Goal: Transaction & Acquisition: Purchase product/service

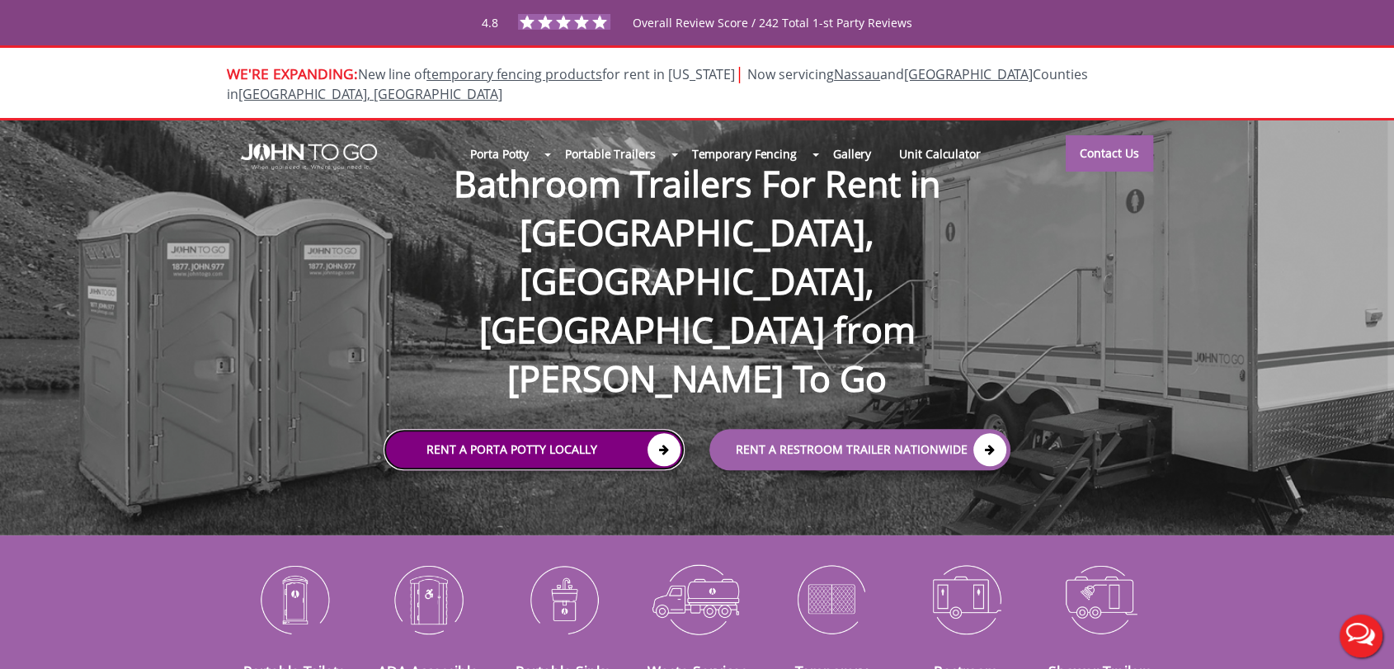
click at [596, 429] on link "Rent a Porta Potty Locally" at bounding box center [534, 449] width 301 height 41
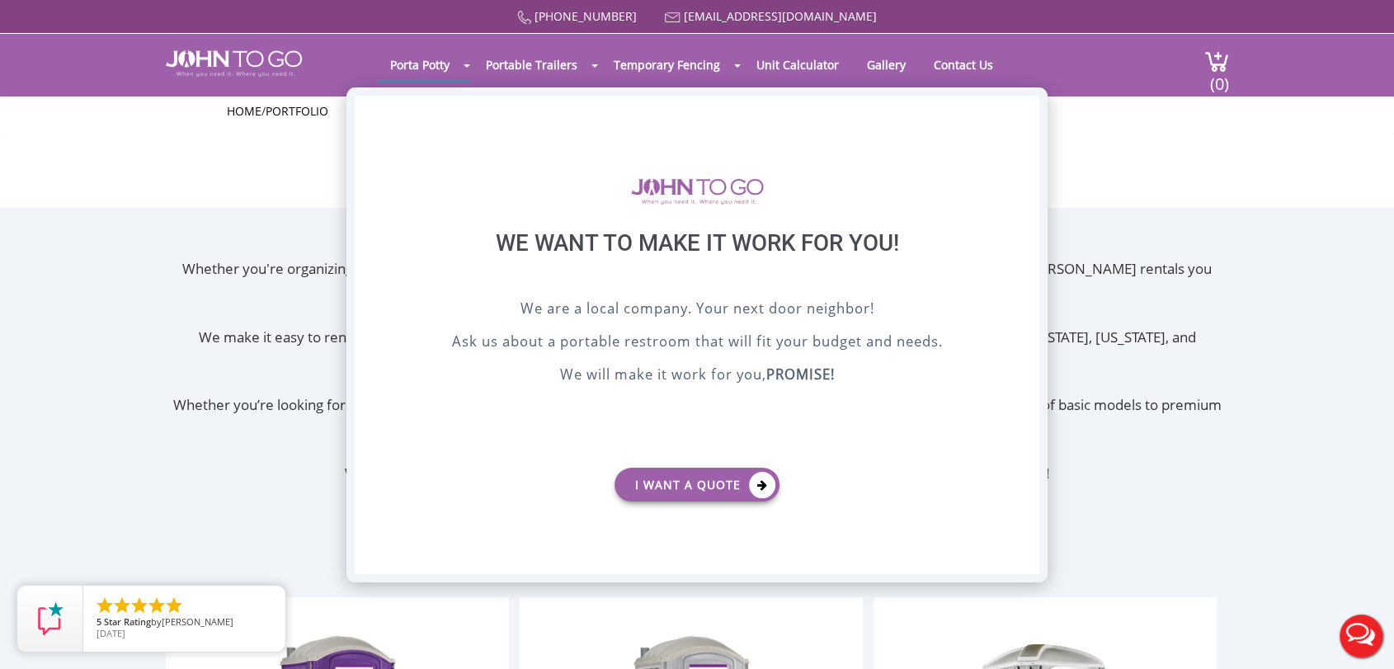
click at [1028, 110] on div "X" at bounding box center [1027, 110] width 26 height 28
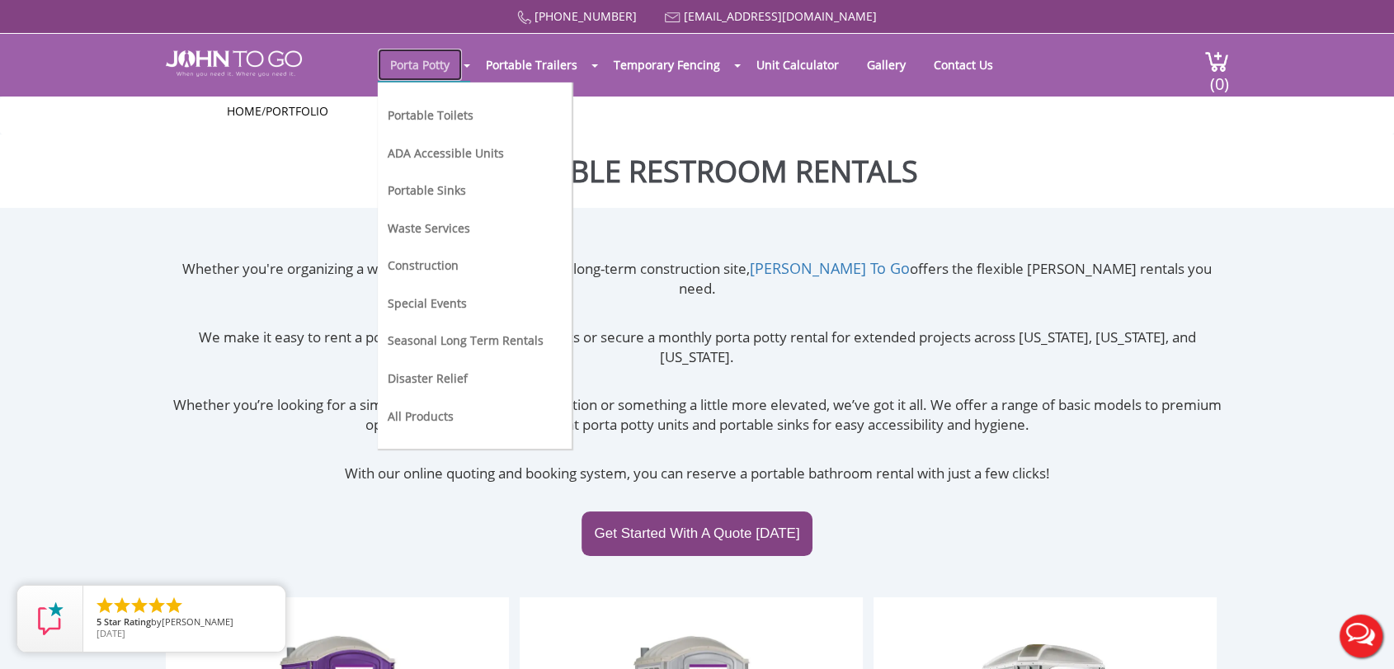
click at [403, 58] on link "Porta Potty" at bounding box center [420, 65] width 84 height 32
click at [436, 107] on link "Portable Toilets" at bounding box center [431, 115] width 86 height 16
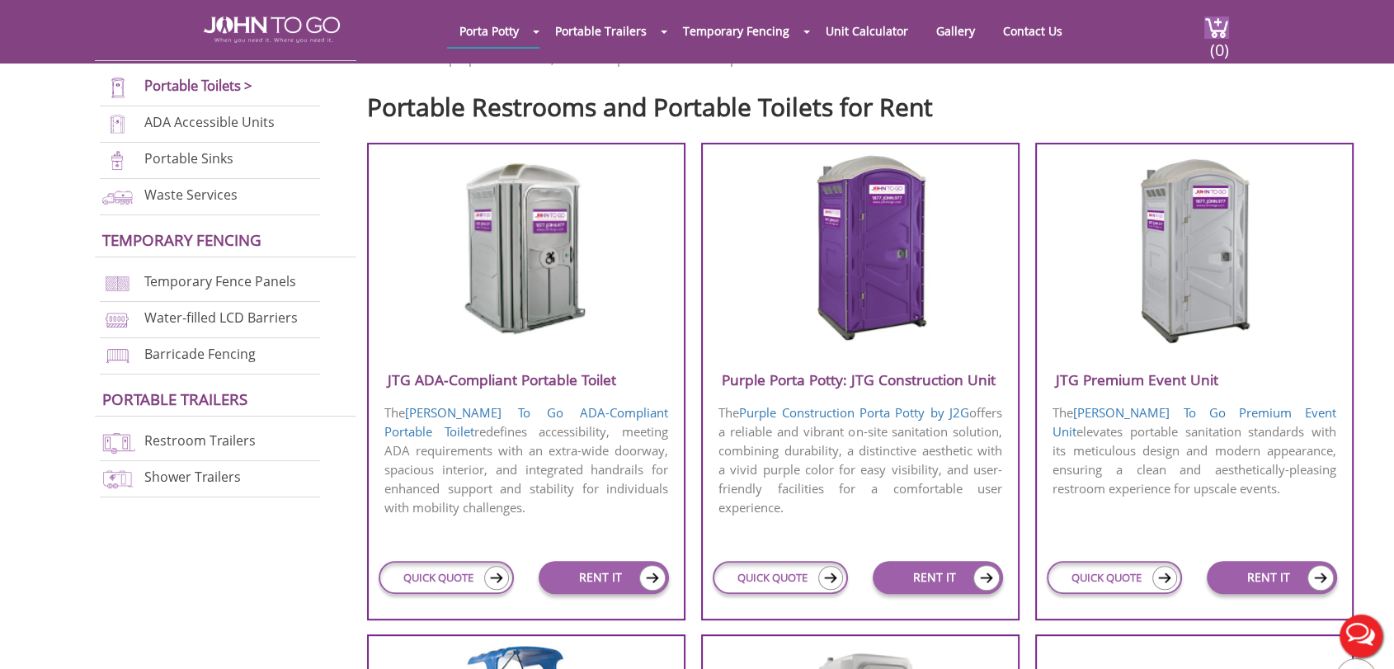
scroll to position [733, 0]
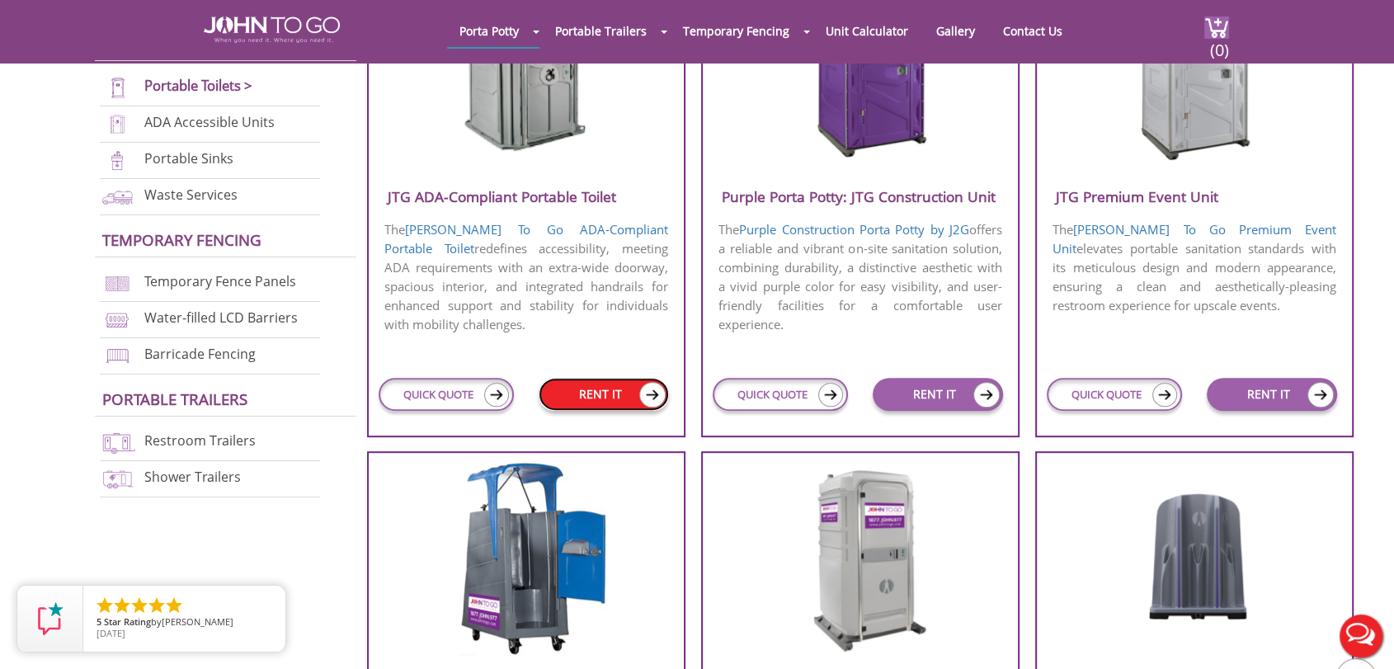
click at [612, 397] on link "RENT IT" at bounding box center [604, 394] width 130 height 33
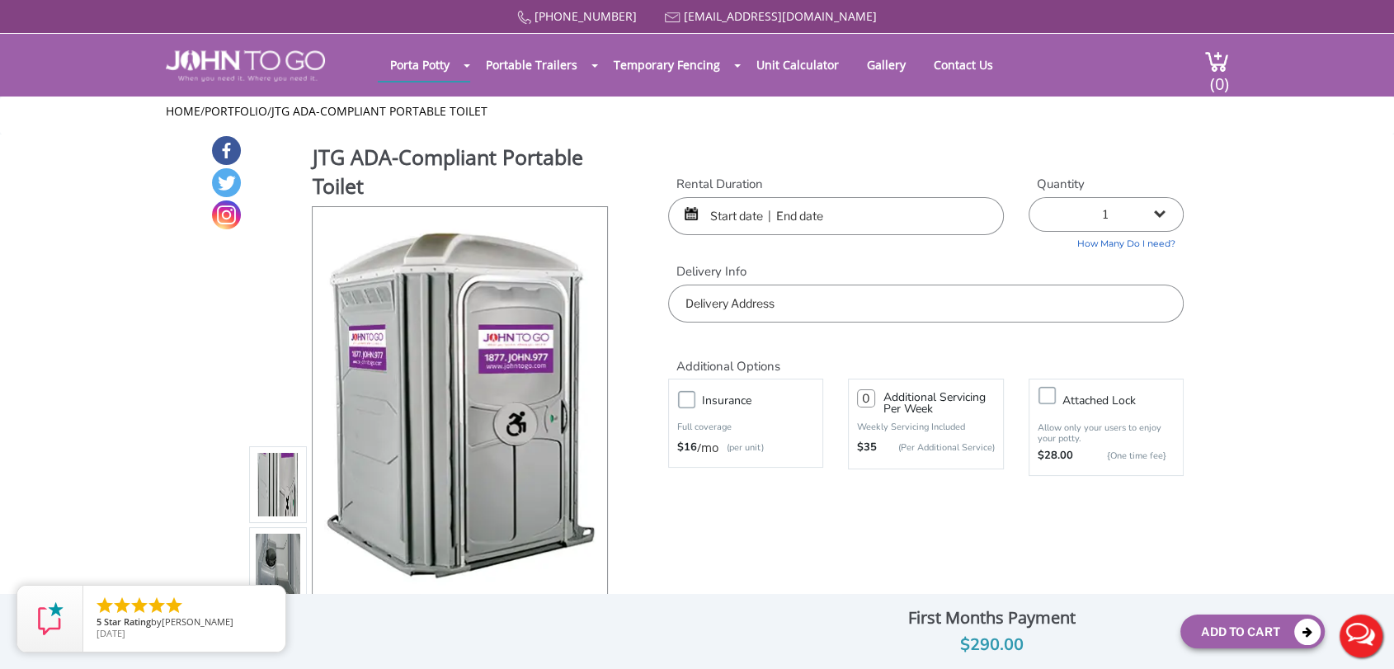
click at [696, 213] on div at bounding box center [836, 216] width 336 height 38
click at [751, 216] on input "text" at bounding box center [836, 216] width 336 height 38
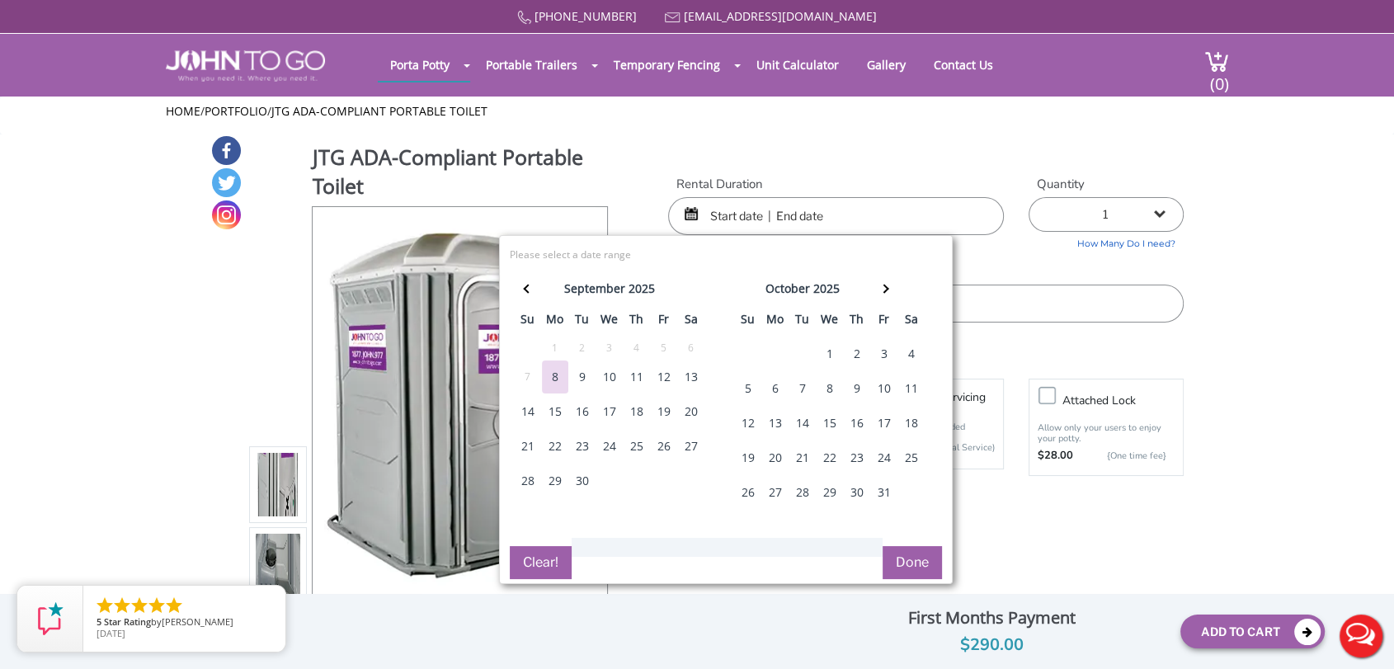
click at [604, 370] on div "10" at bounding box center [610, 377] width 26 height 33
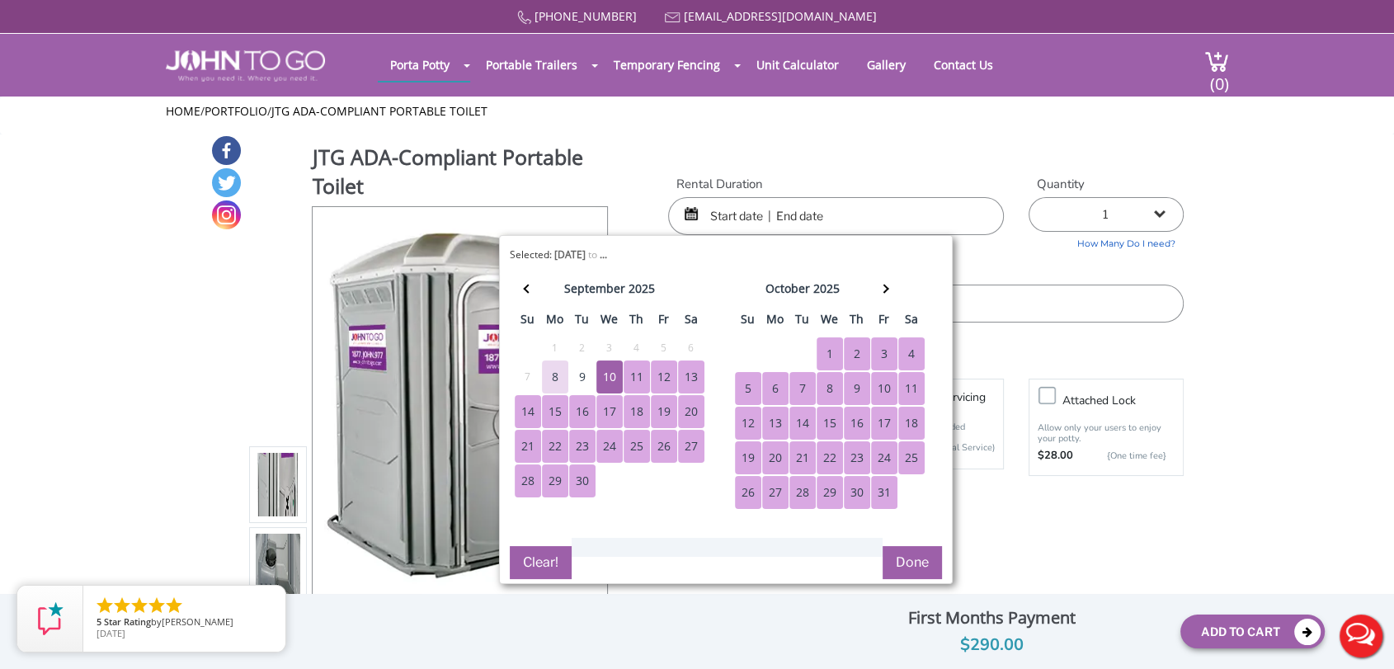
drag, startPoint x: 884, startPoint y: 490, endPoint x: 874, endPoint y: 483, distance: 12.6
click at [884, 489] on div "31" at bounding box center [884, 492] width 26 height 33
type input "09/10/2025 to 10/31/2025"
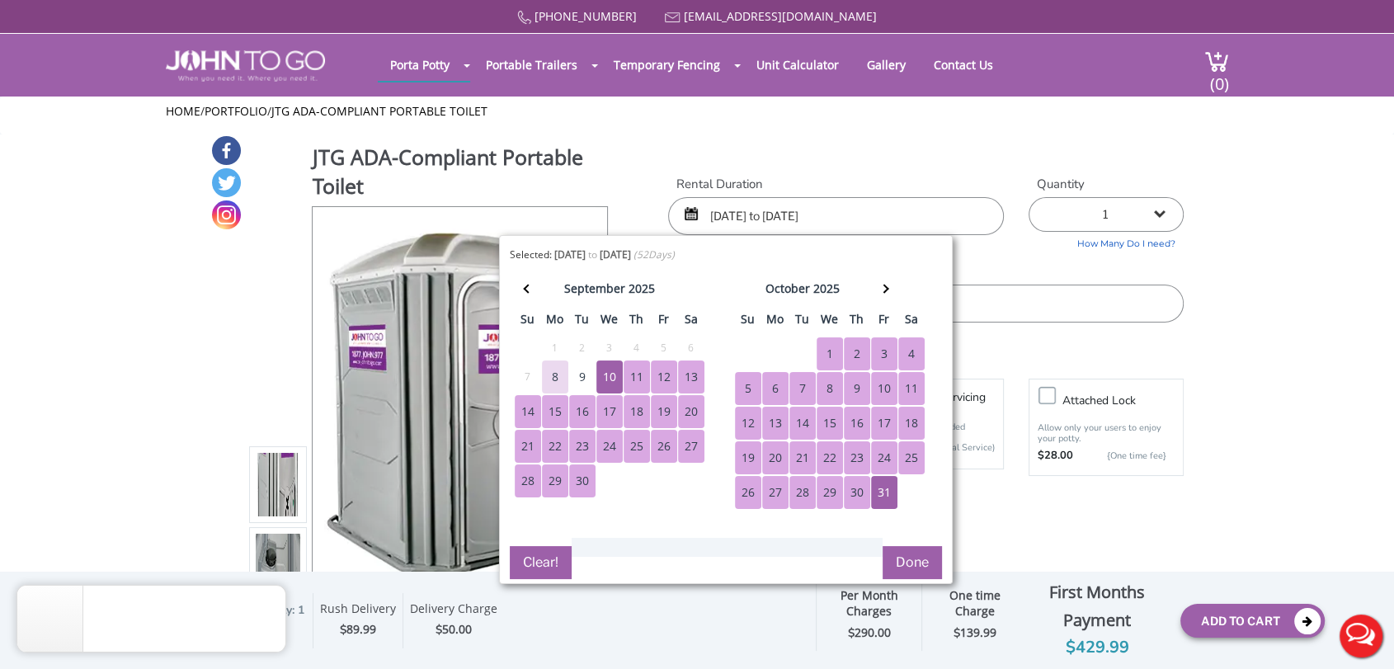
drag, startPoint x: 1255, startPoint y: 271, endPoint x: 1203, endPoint y: 281, distance: 52.8
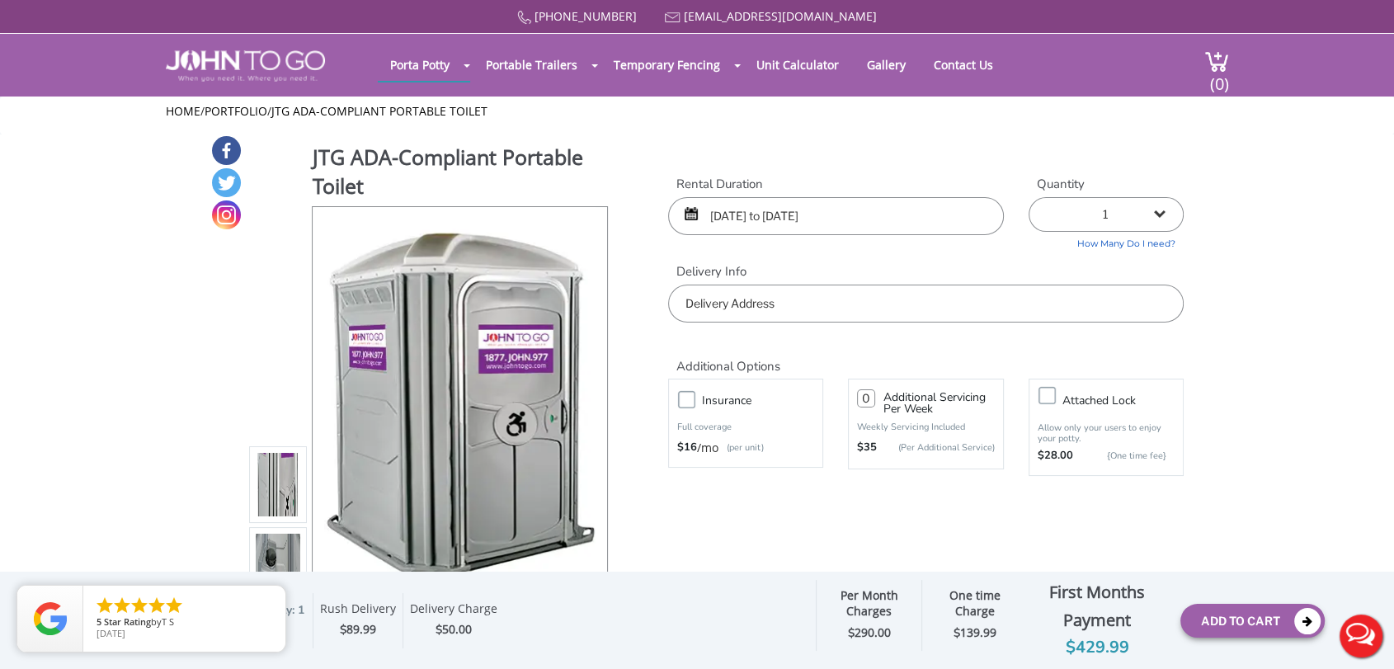
click at [772, 299] on input "text" at bounding box center [926, 304] width 516 height 38
type input "New York, NY, USA"
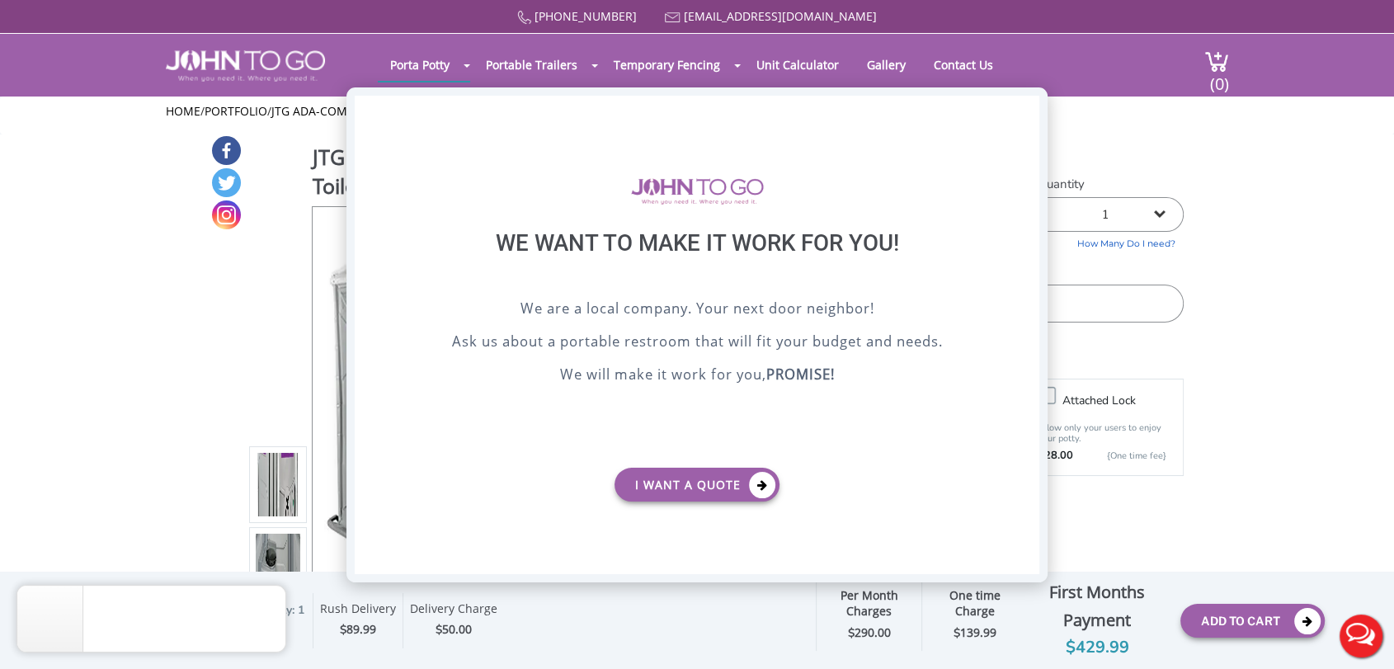
click at [1026, 104] on div "X" at bounding box center [1027, 110] width 26 height 28
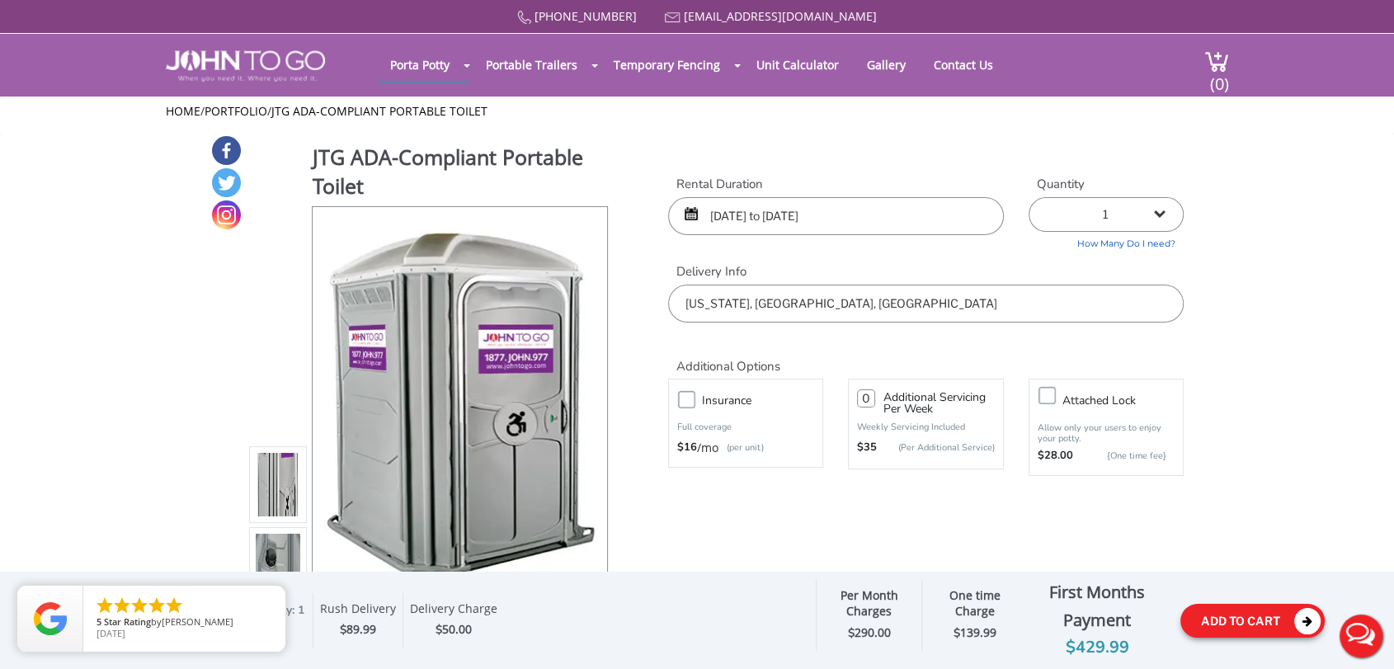
click at [1253, 623] on button "Add To Cart" at bounding box center [1253, 621] width 144 height 34
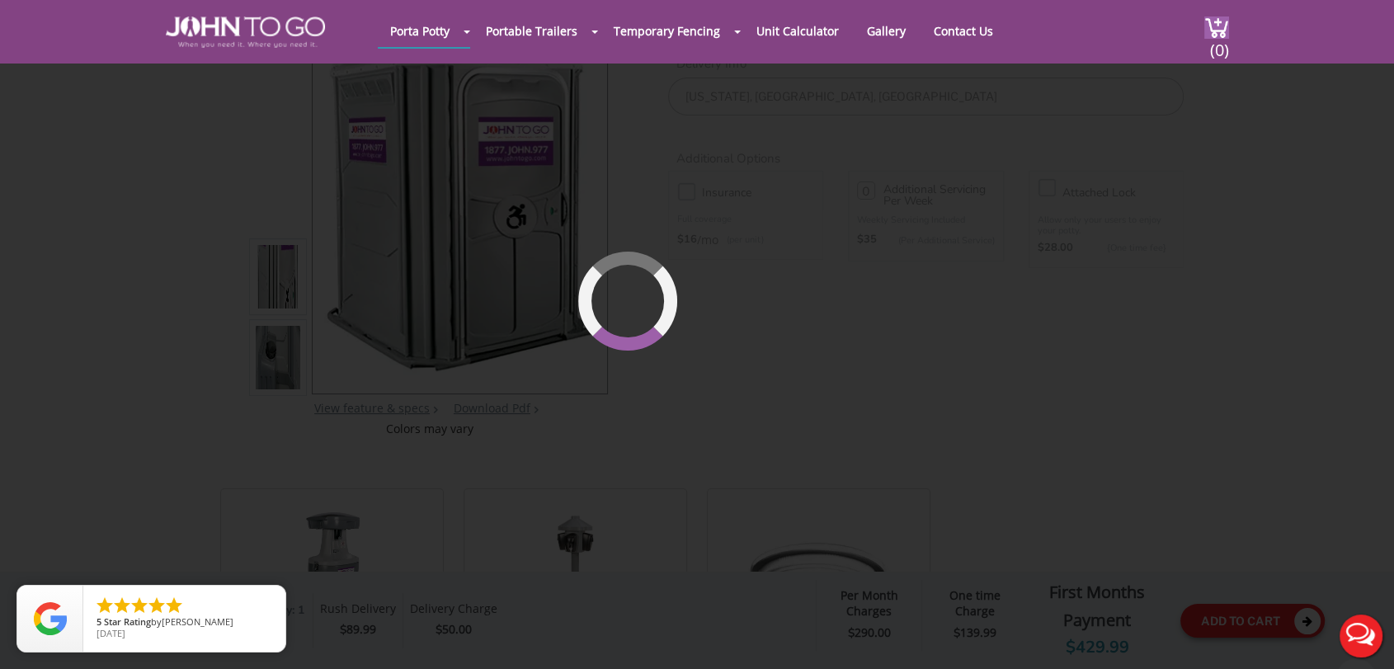
scroll to position [175, 0]
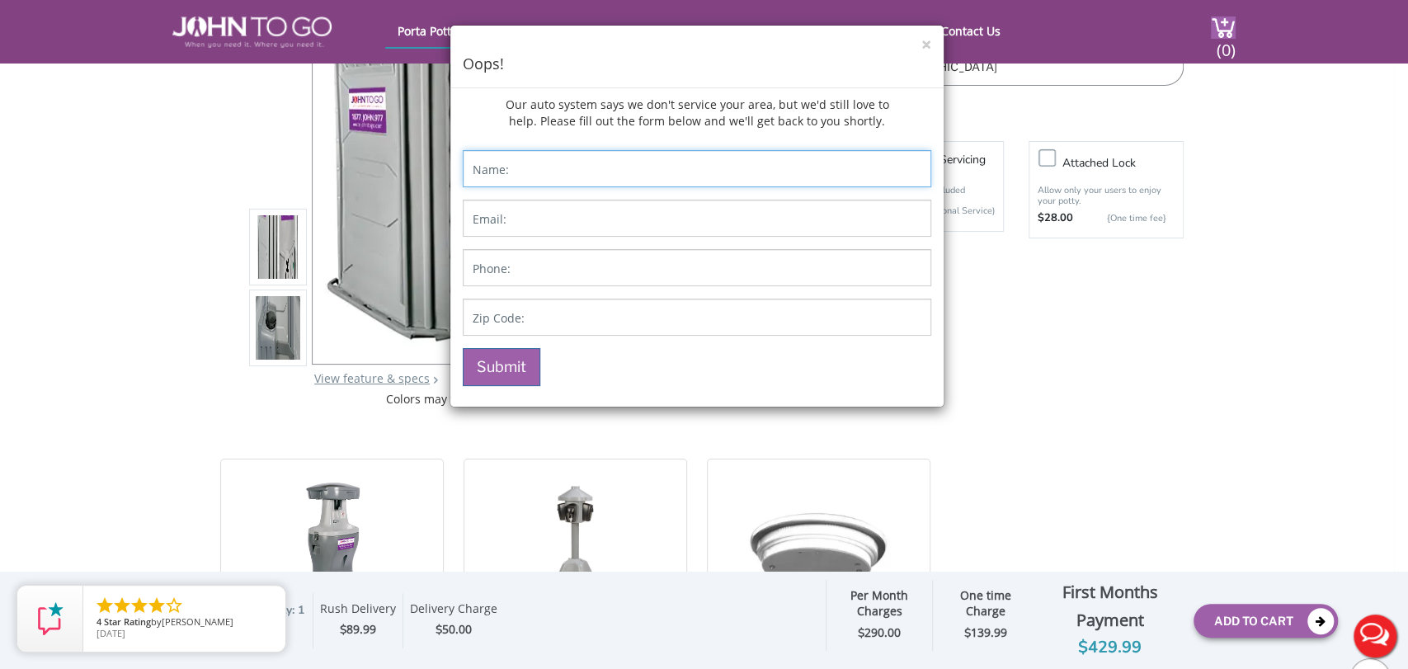
click at [592, 163] on input "Contact form" at bounding box center [697, 168] width 469 height 37
drag, startPoint x: 927, startPoint y: 38, endPoint x: 884, endPoint y: 83, distance: 61.9
click at [927, 38] on button "×" at bounding box center [927, 44] width 10 height 17
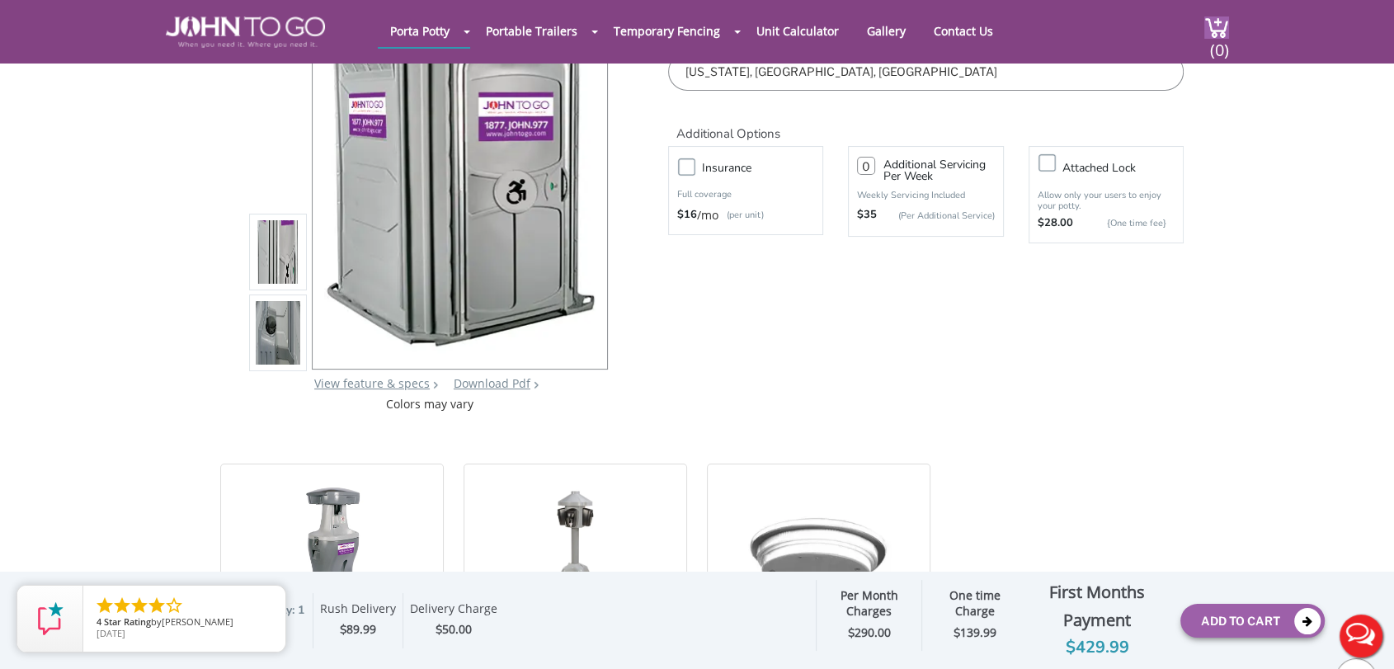
scroll to position [0, 0]
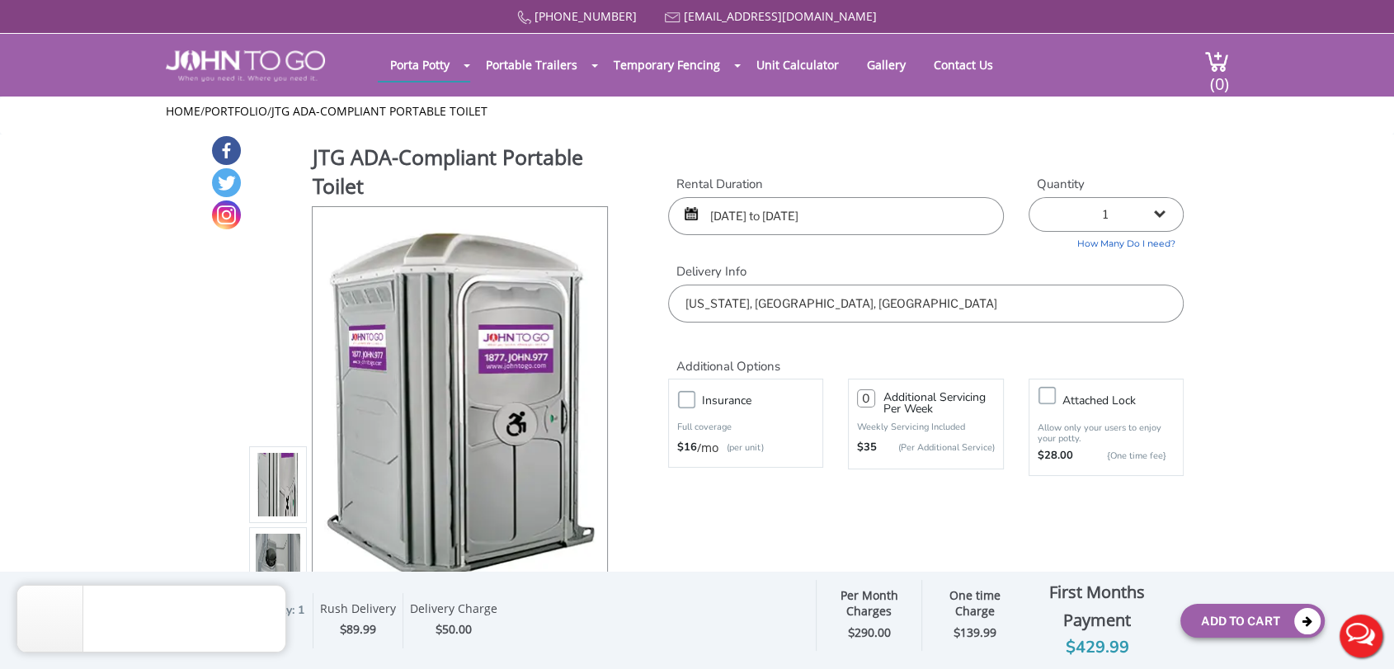
click at [841, 315] on input "New York, NY, USA" at bounding box center [926, 304] width 516 height 38
drag, startPoint x: 836, startPoint y: 305, endPoint x: 582, endPoint y: 283, distance: 255.1
click at [587, 300] on div "JTG ADA-Compliant Portable Toilet View feature & specs Download Pdf Product PDF…" at bounding box center [697, 389] width 974 height 511
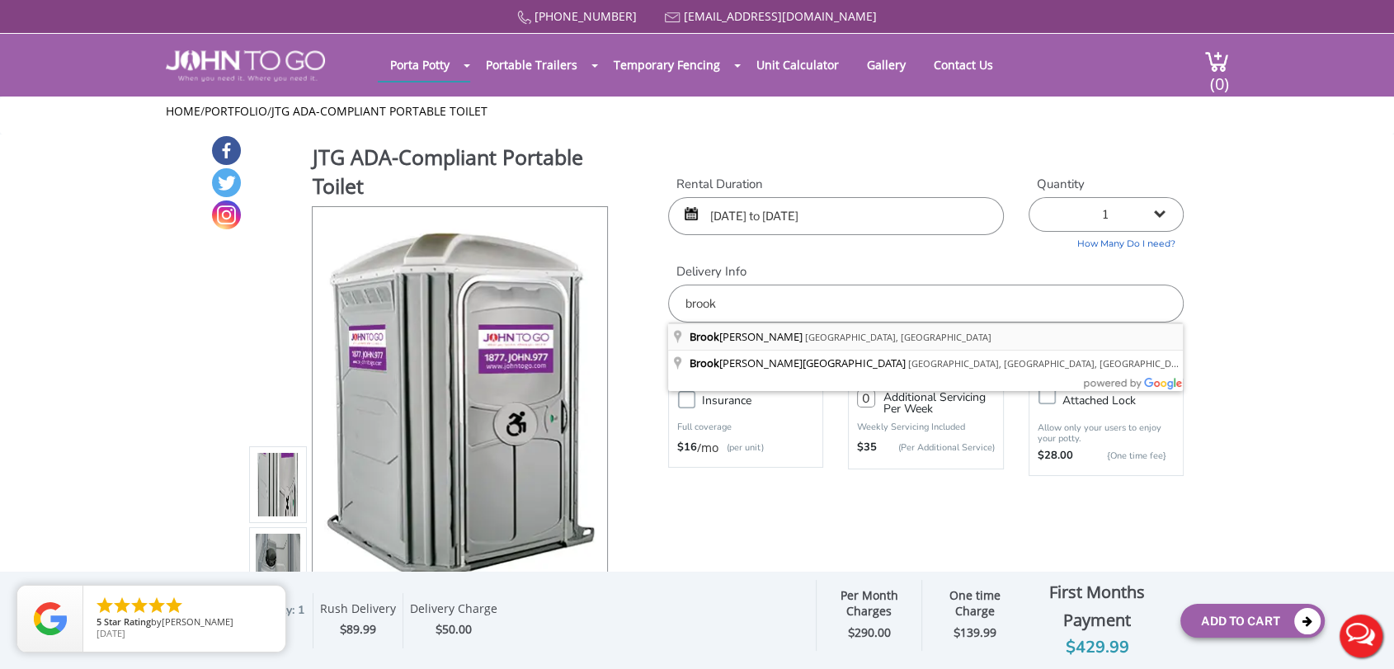
type input "Brooklyn, NY, USA"
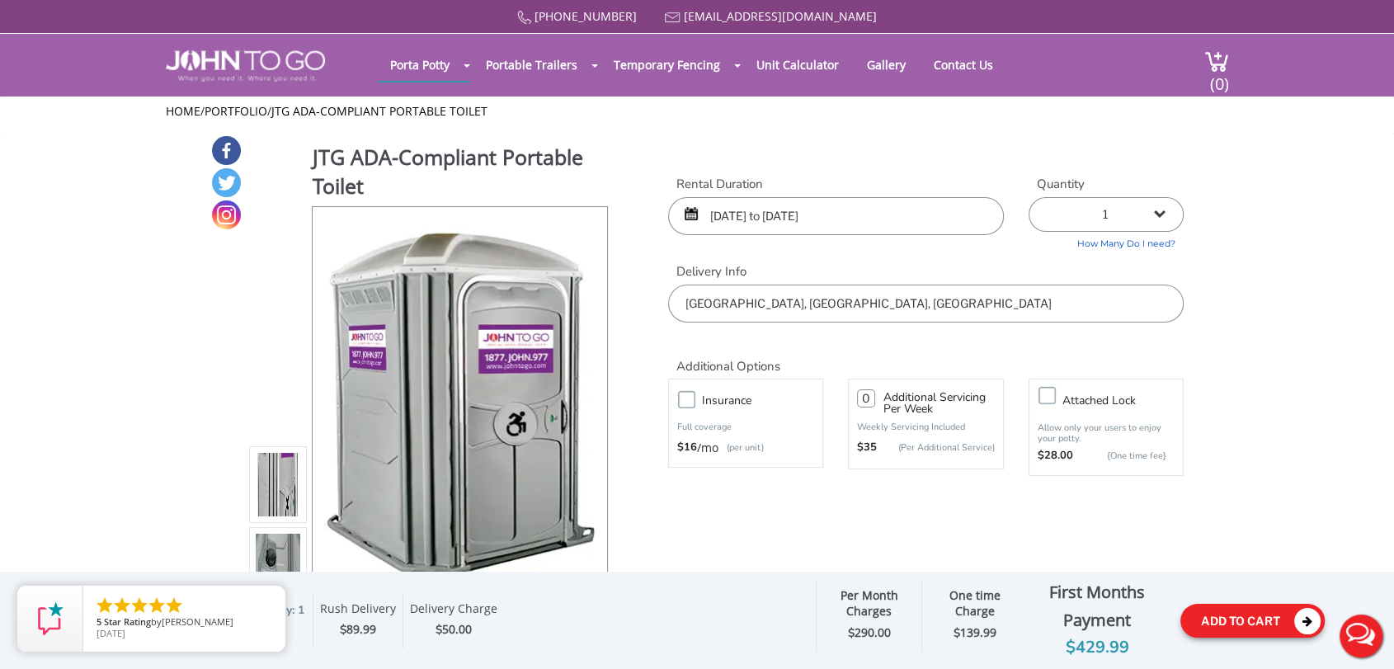
click at [1265, 629] on button "Add To Cart" at bounding box center [1253, 621] width 144 height 34
click at [1249, 614] on button "Add To Cart" at bounding box center [1253, 621] width 144 height 34
click at [679, 299] on input "Brooklyn, NY, USA" at bounding box center [926, 304] width 516 height 38
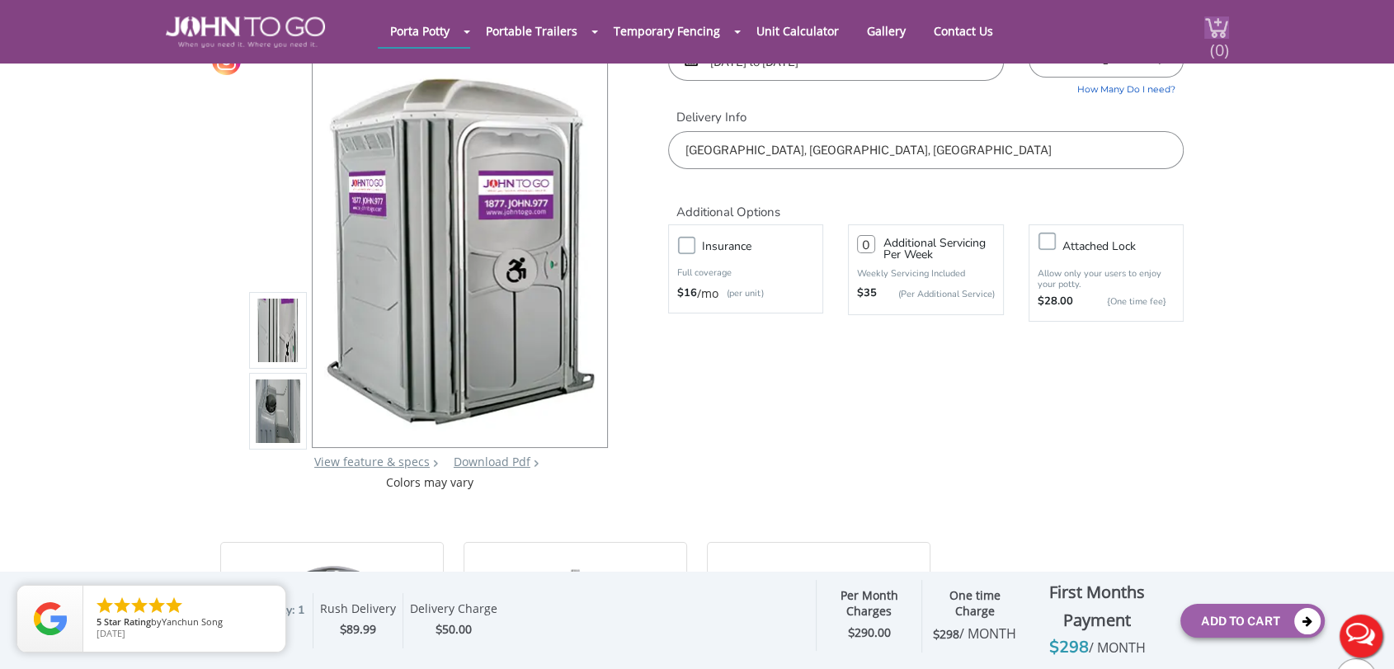
click at [1216, 26] on span "(0)" at bounding box center [1220, 43] width 20 height 35
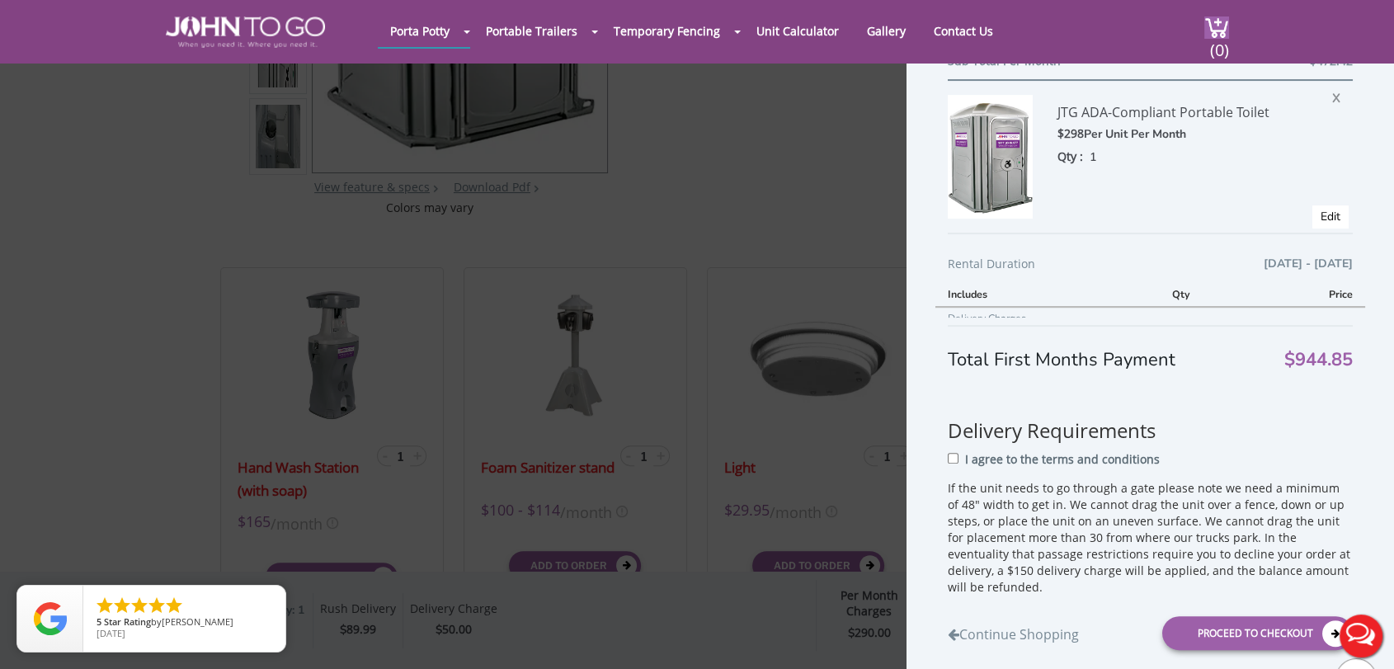
scroll to position [458, 0]
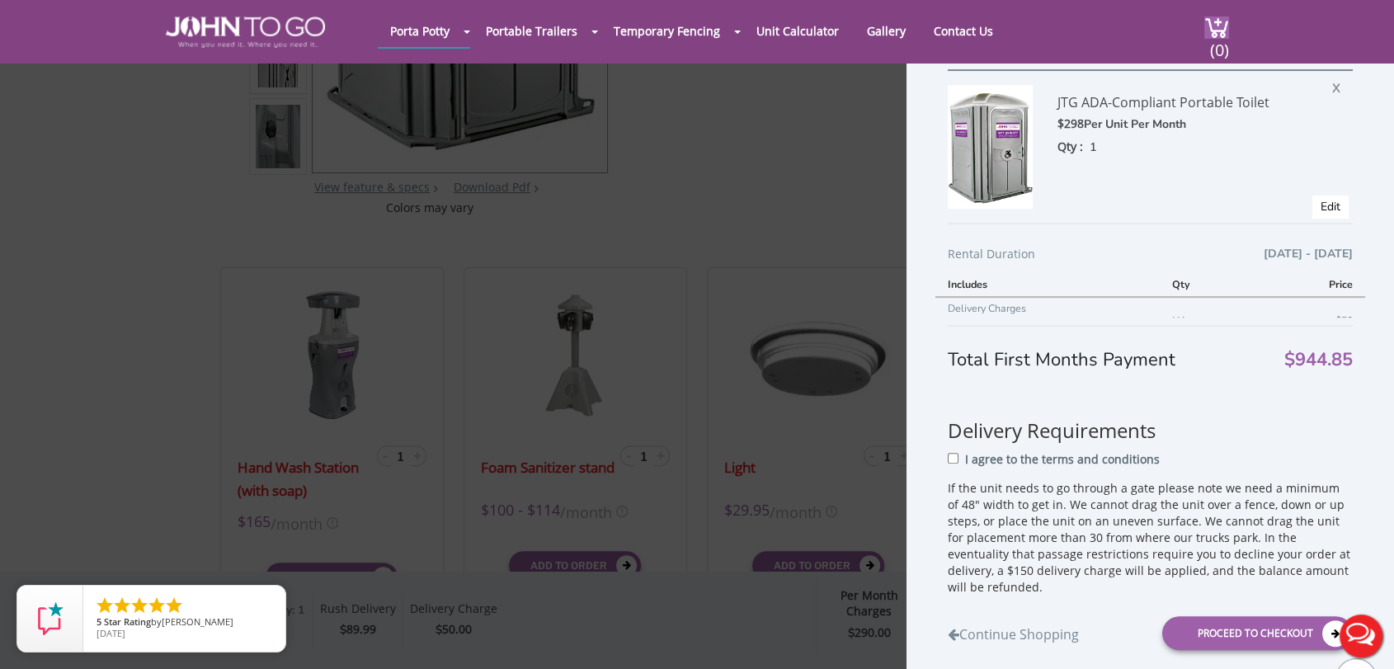
drag, startPoint x: 1323, startPoint y: 86, endPoint x: 804, endPoint y: 101, distance: 518.3
click at [1332, 85] on span "X" at bounding box center [1340, 85] width 17 height 21
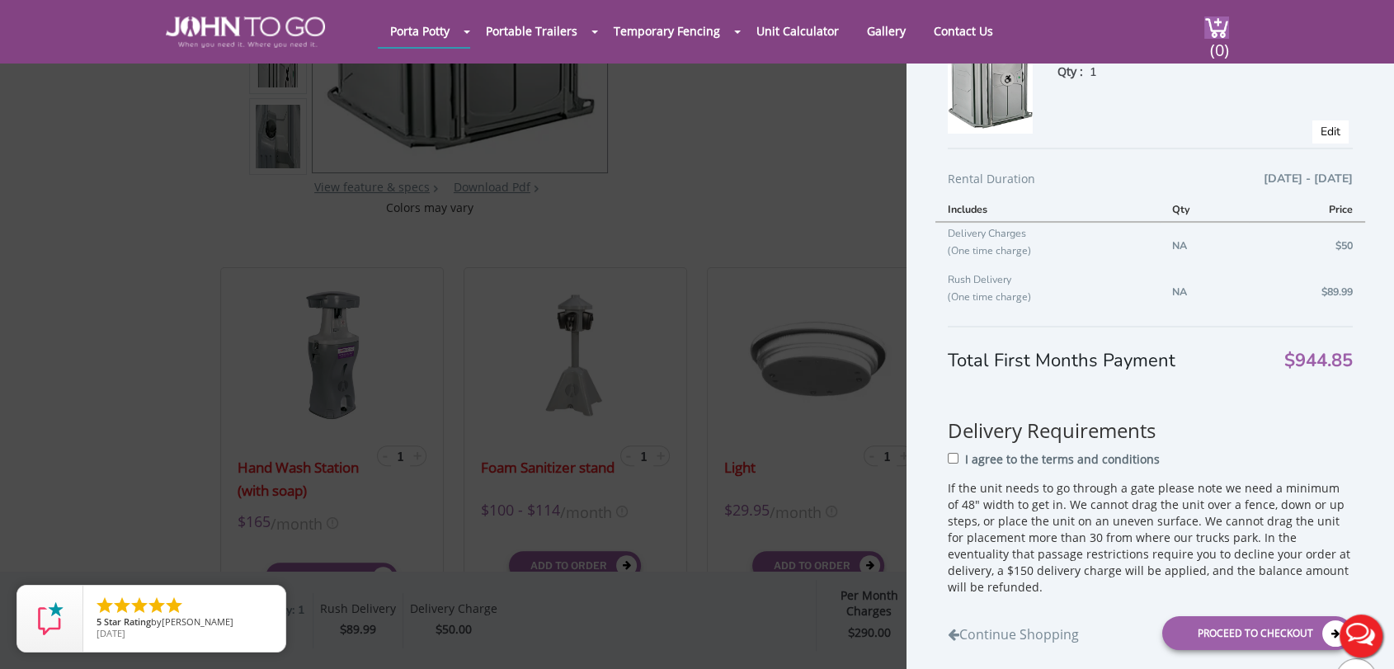
scroll to position [0, 0]
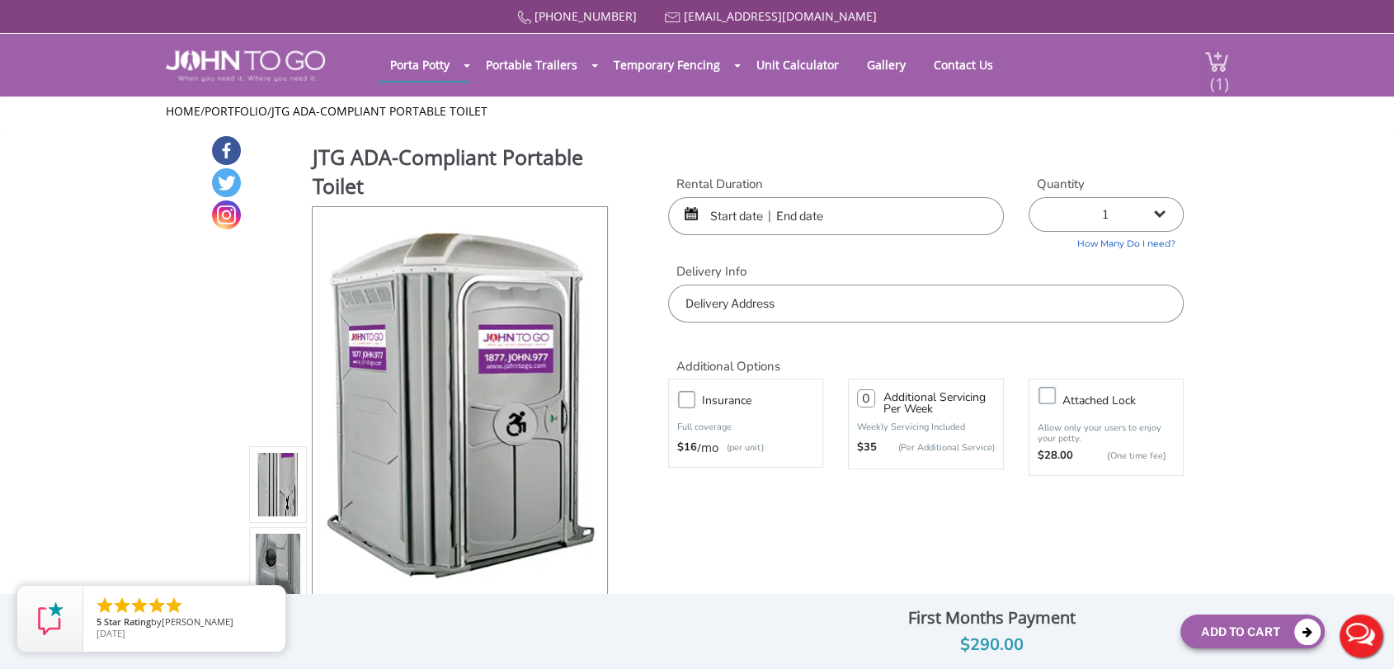
click at [1221, 73] on span "(1)" at bounding box center [1220, 76] width 20 height 35
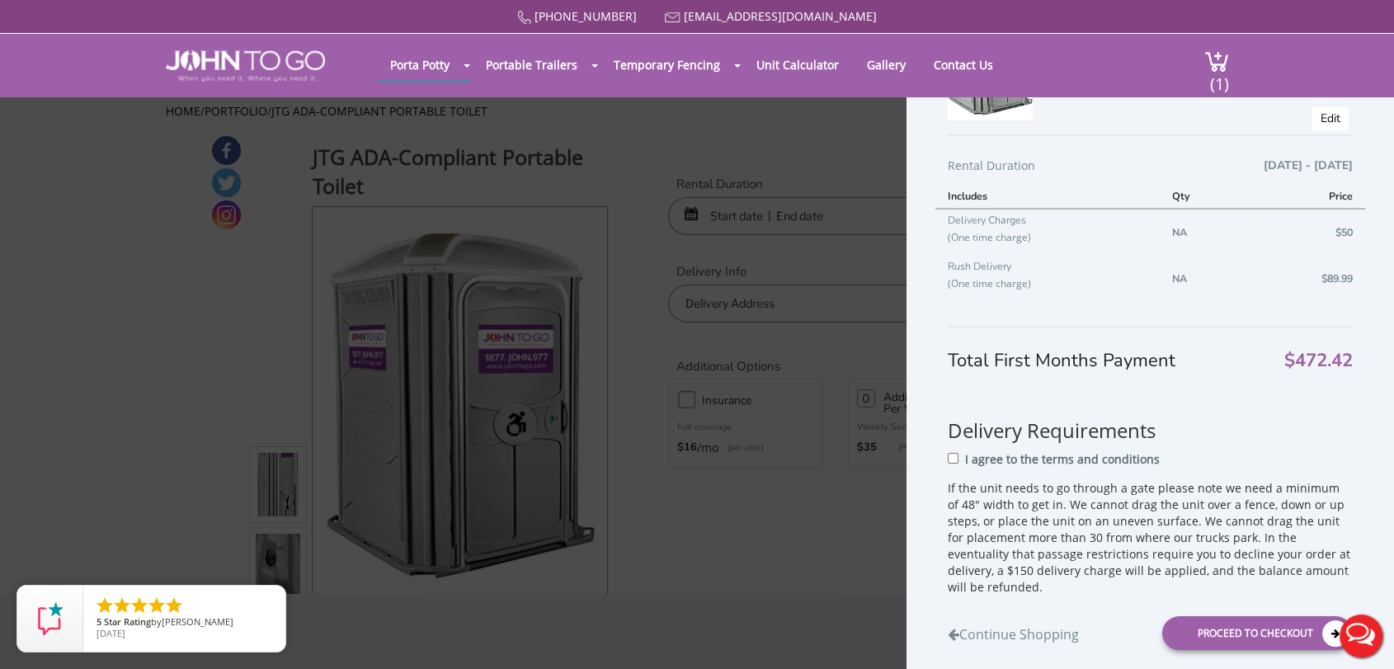
scroll to position [183, 0]
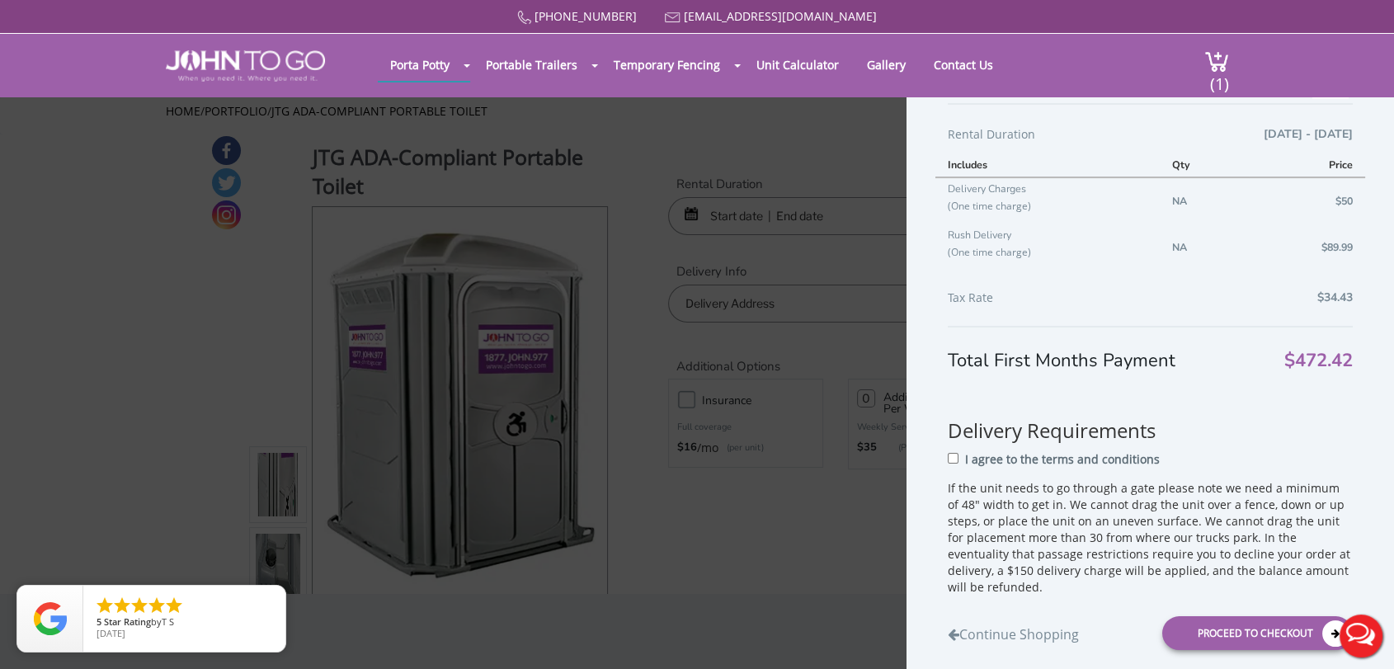
drag, startPoint x: 1351, startPoint y: 361, endPoint x: 1377, endPoint y: 361, distance: 26.4
click at [1377, 361] on div "Shopping Cart JTG ADA-Compliant Portable Toilet $298 Per Unit Per Month Qty : 1…" at bounding box center [1151, 369] width 488 height 622
drag, startPoint x: 1349, startPoint y: 248, endPoint x: 1291, endPoint y: 248, distance: 57.8
click at [1291, 248] on td "$89.99" at bounding box center [1307, 247] width 116 height 46
click at [1056, 248] on p "(One time charge)" at bounding box center [1048, 251] width 200 height 17
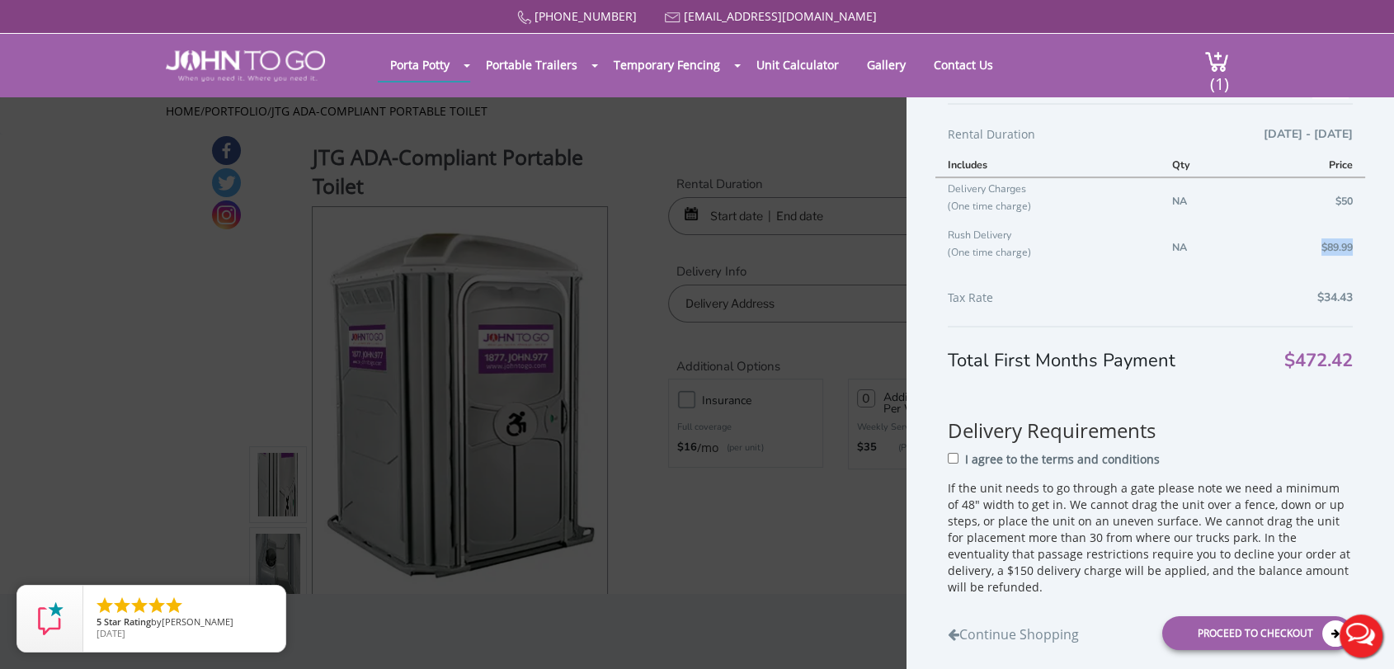
drag, startPoint x: 1320, startPoint y: 253, endPoint x: 1274, endPoint y: 253, distance: 46.2
click at [1274, 253] on td "$89.99" at bounding box center [1307, 247] width 116 height 46
click at [1367, 196] on div "Shopping Cart JTG ADA-Compliant Portable Toilet $298 Per Unit Per Month Qty : 1…" at bounding box center [1151, 369] width 488 height 622
drag, startPoint x: 1355, startPoint y: 200, endPoint x: 1319, endPoint y: 202, distance: 35.5
click at [1319, 202] on div "Shopping Cart JTG ADA-Compliant Portable Toilet $298 Per Unit Per Month Qty : 1…" at bounding box center [1151, 369] width 488 height 622
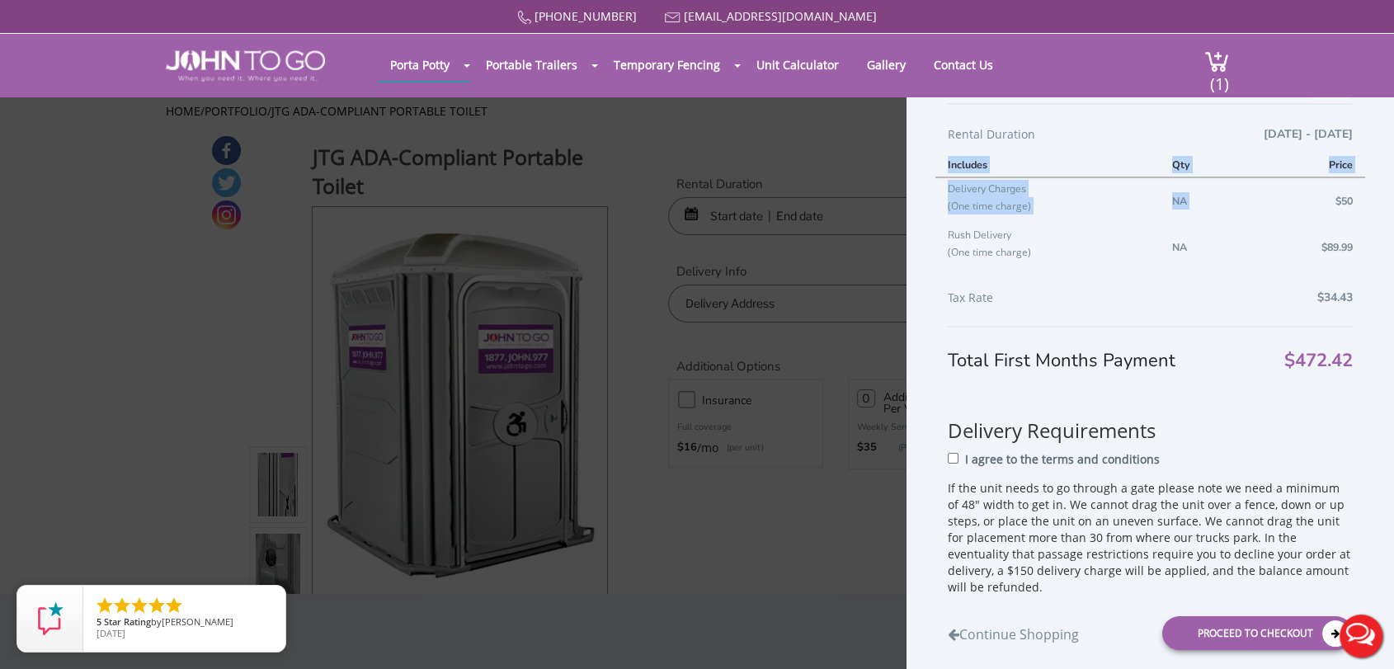
click at [1354, 246] on div "Shopping Cart JTG ADA-Compliant Portable Toilet $298 Per Unit Per Month Qty : 1…" at bounding box center [1151, 369] width 488 height 622
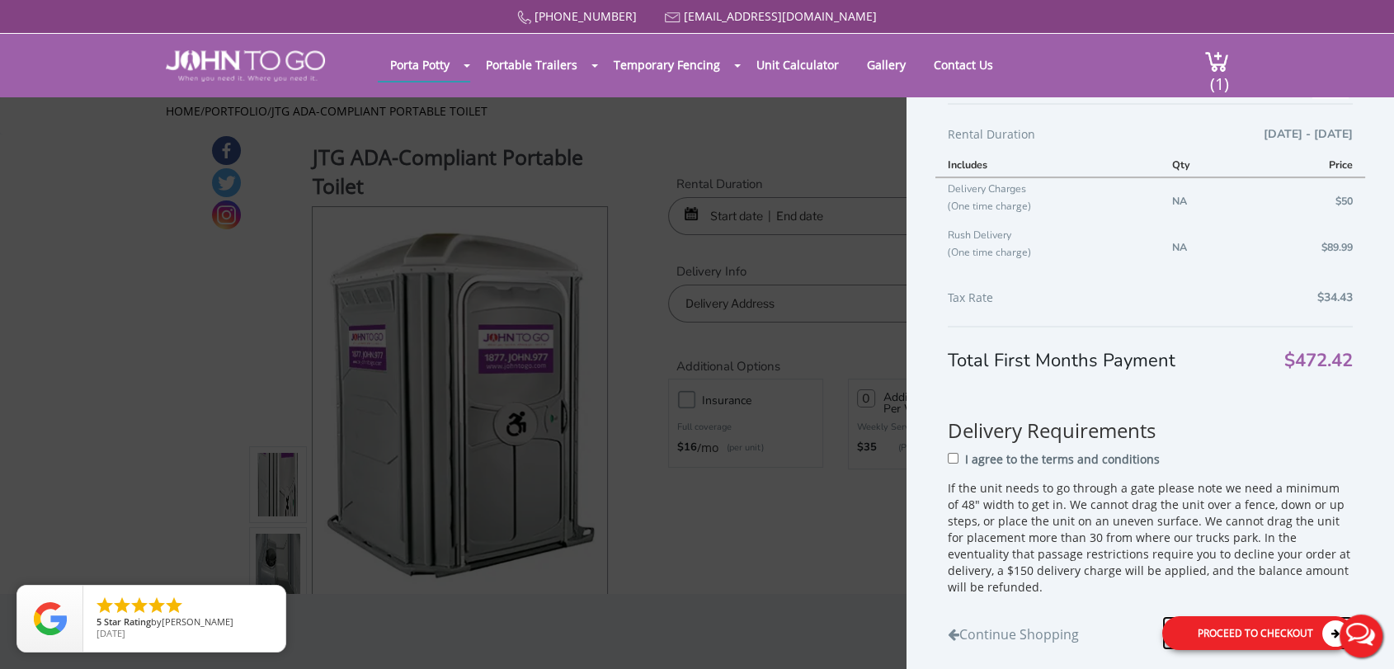
click at [1266, 628] on div "Proceed to Checkout" at bounding box center [1257, 633] width 191 height 34
click at [959, 456] on input "I agree to the terms and conditions" at bounding box center [958, 457] width 11 height 11
checkbox input "true"
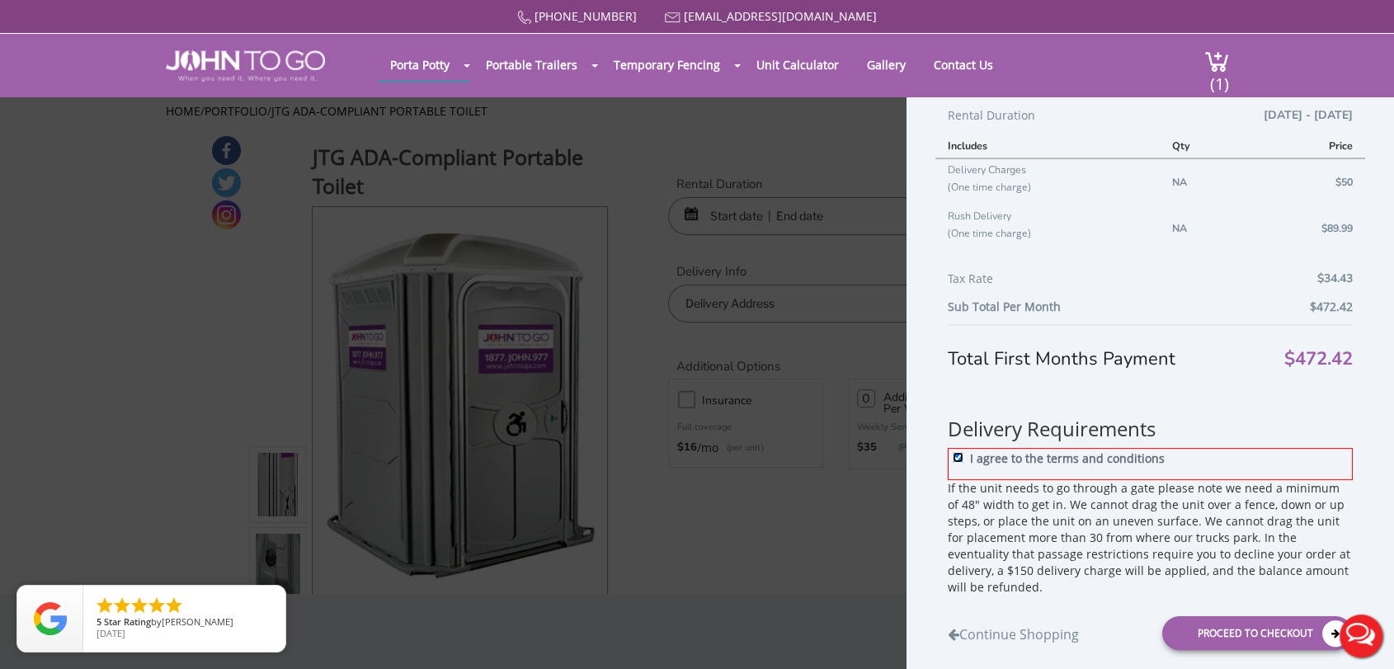
scroll to position [221, 0]
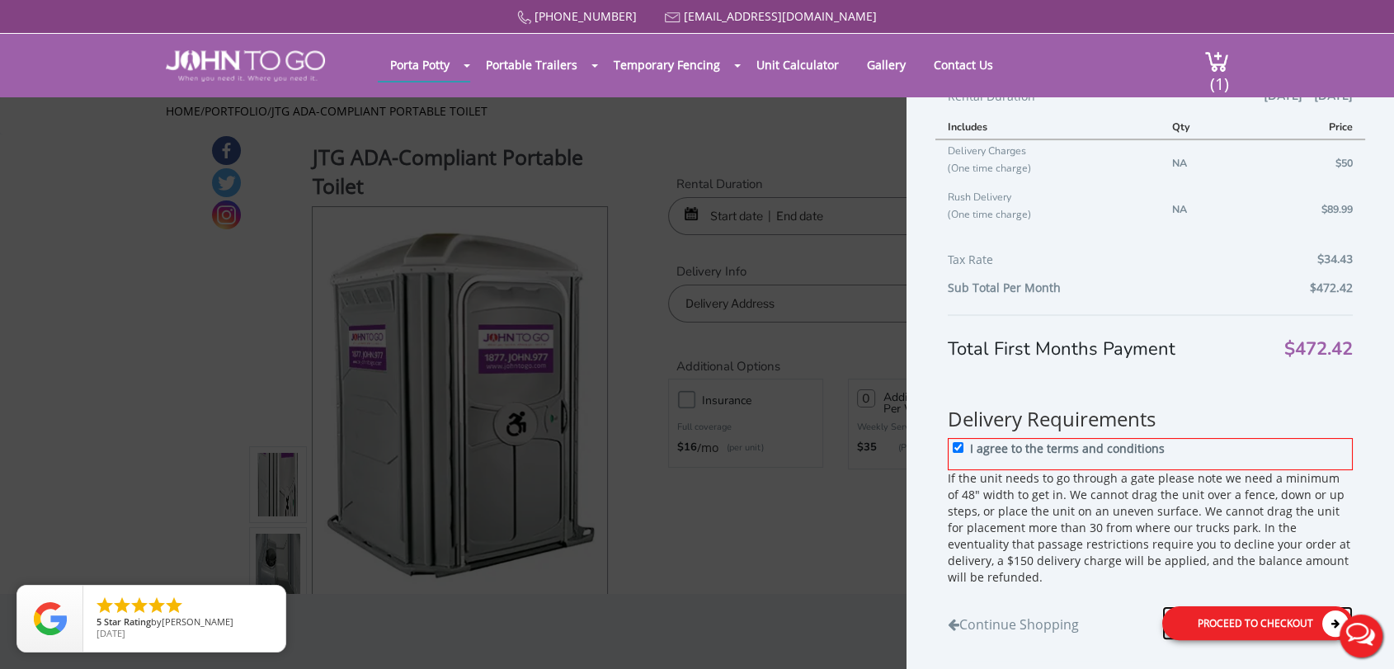
click at [1260, 622] on div "Proceed to Checkout" at bounding box center [1257, 623] width 191 height 34
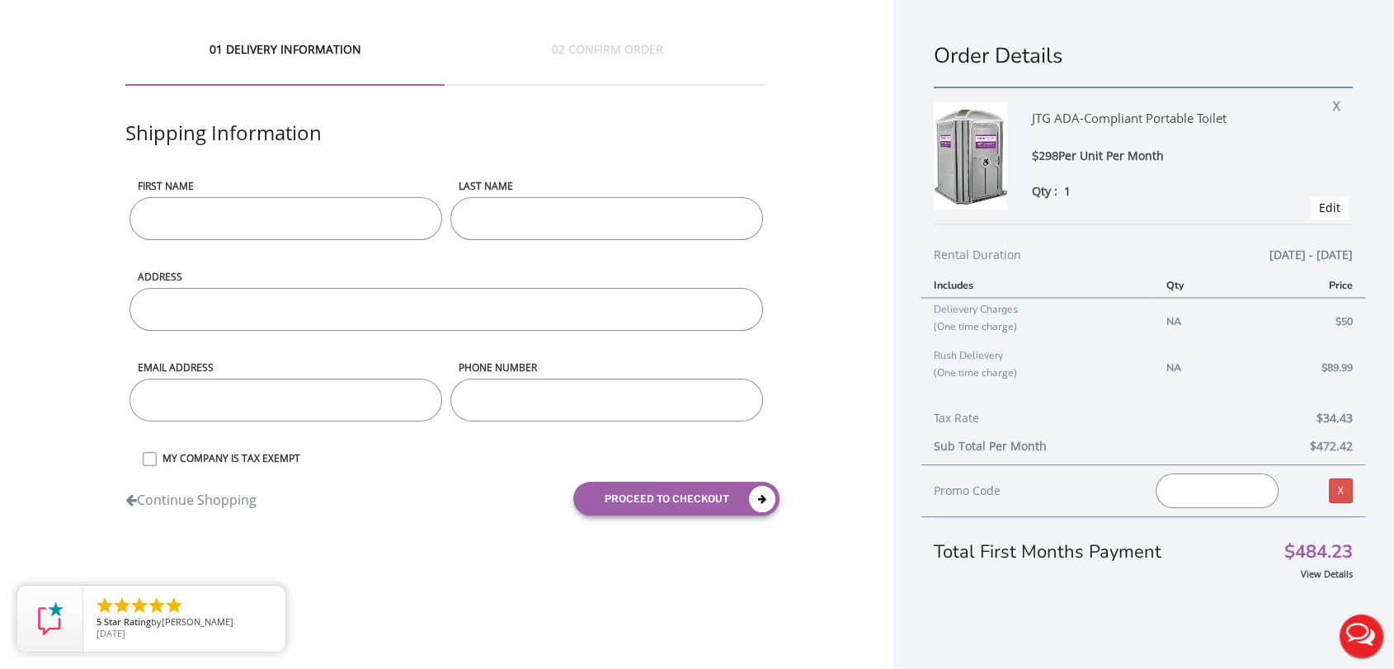
click at [227, 222] on input "First name" at bounding box center [286, 218] width 313 height 43
type input "[PERSON_NAME]"
type input "TEST"
type input "[STREET_ADDRESS]"
type input "[EMAIL_ADDRESS][DOMAIN_NAME]"
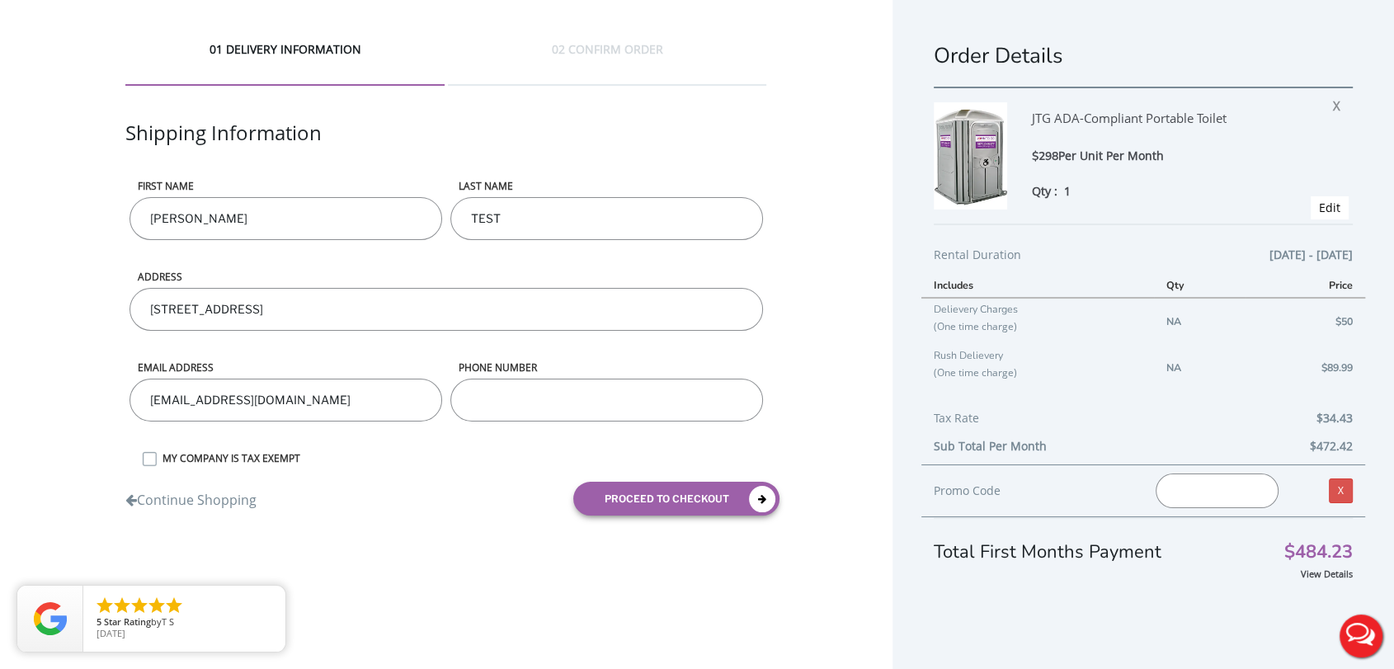
type input "7743342529"
click at [0, 400] on div "01 DELIVERY INFORMATION 02 CONFIRM ORDER Shipping Information First name [PERSO…" at bounding box center [446, 284] width 893 height 569
type input "[EMAIL_ADDRESS][DOMAIN_NAME]"
drag, startPoint x: 578, startPoint y: 401, endPoint x: 349, endPoint y: 384, distance: 230.0
click at [350, 389] on form "First name [PERSON_NAME] LAST NAME TEST ADDRESS [STREET_ADDRESS] Email address …" at bounding box center [445, 353] width 641 height 349
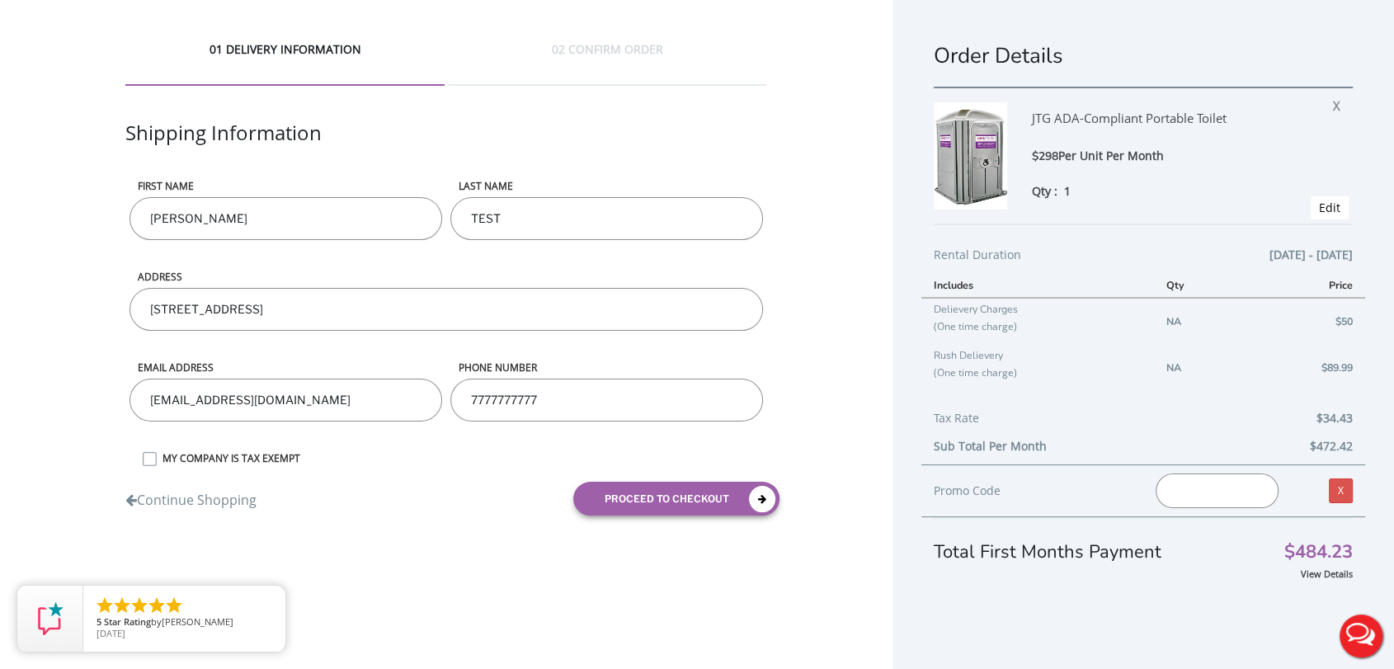
type input "7777777777"
click at [631, 477] on div "Continue Shopping proceed to checkout" at bounding box center [446, 498] width 666 height 59
click at [644, 497] on button "proceed to checkout" at bounding box center [676, 499] width 206 height 34
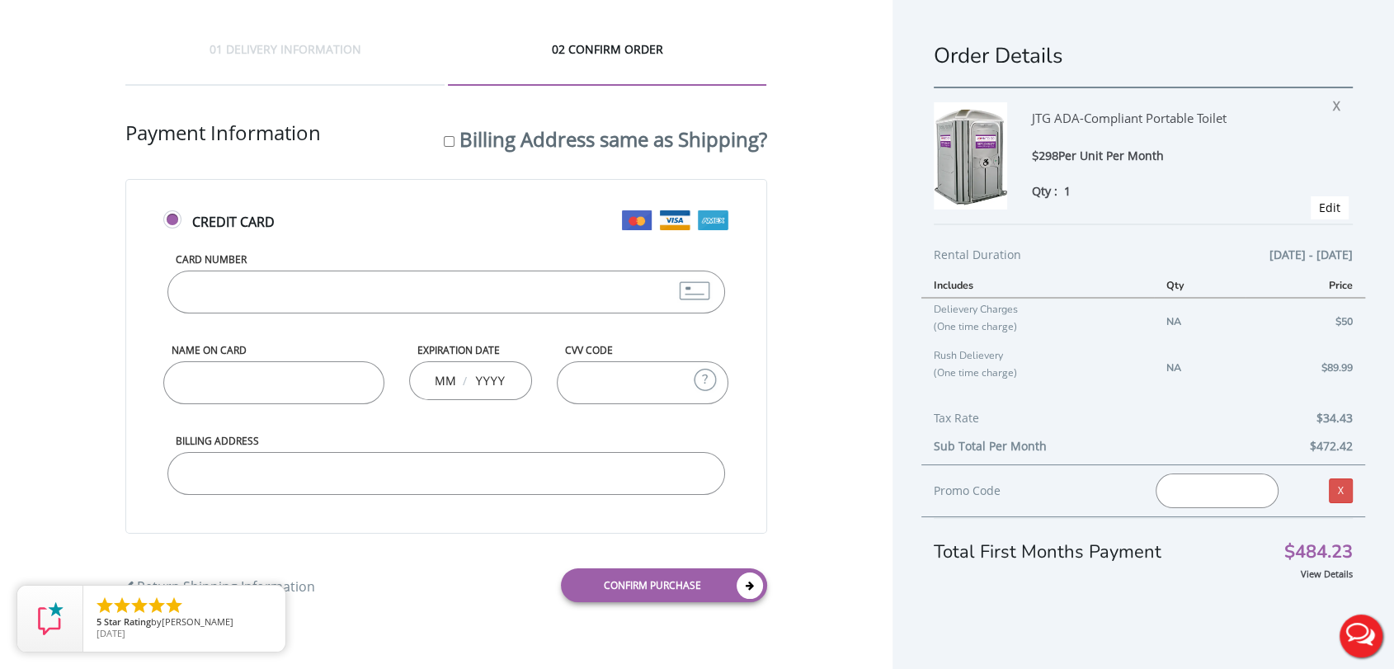
click at [270, 281] on input "Card Number" at bounding box center [445, 292] width 557 height 43
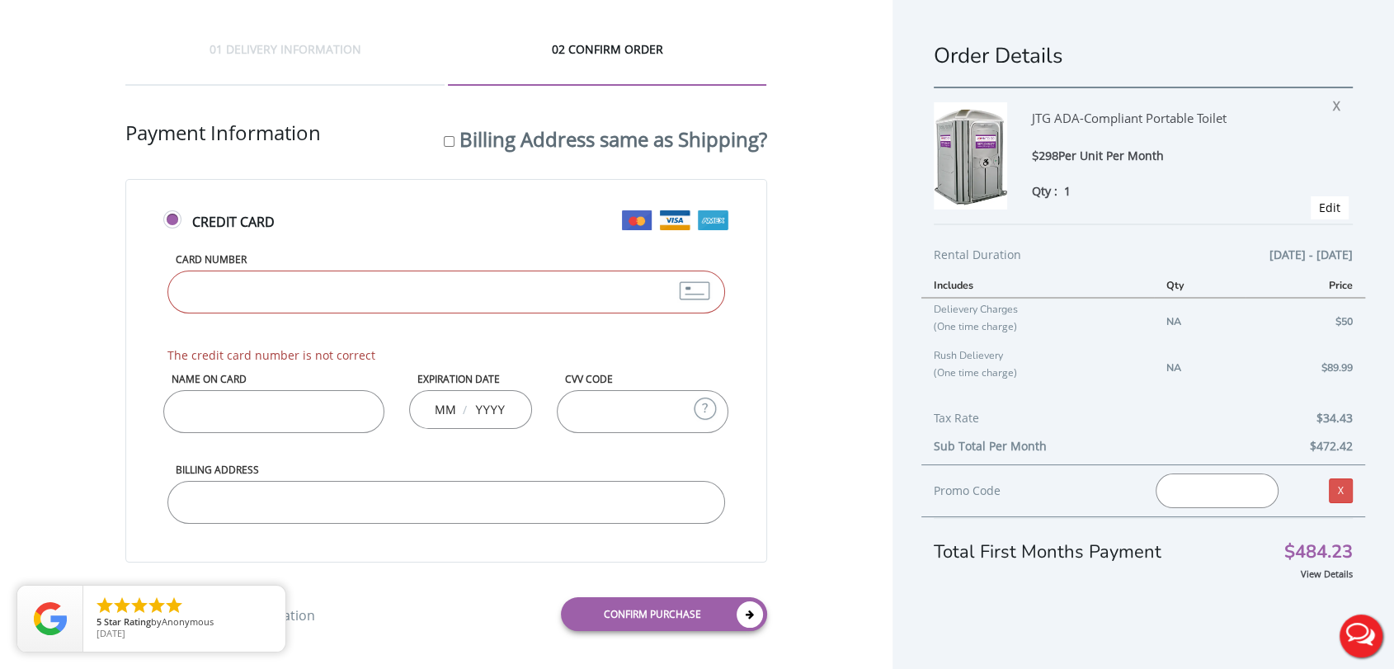
click at [274, 286] on input "Card Number" at bounding box center [445, 292] width 557 height 43
drag, startPoint x: 59, startPoint y: 262, endPoint x: 73, endPoint y: 262, distance: 13.2
click at [59, 262] on div "01 DELIVERY INFORMATION 02 CONFIRM ORDER Shipping Information First name [PERSO…" at bounding box center [446, 342] width 893 height 685
click at [345, 275] on input "Card Number" at bounding box center [445, 292] width 557 height 43
click at [788, 262] on div "01 DELIVERY INFORMATION 02 CONFIRM ORDER Shipping Information First name [PERSO…" at bounding box center [446, 342] width 893 height 685
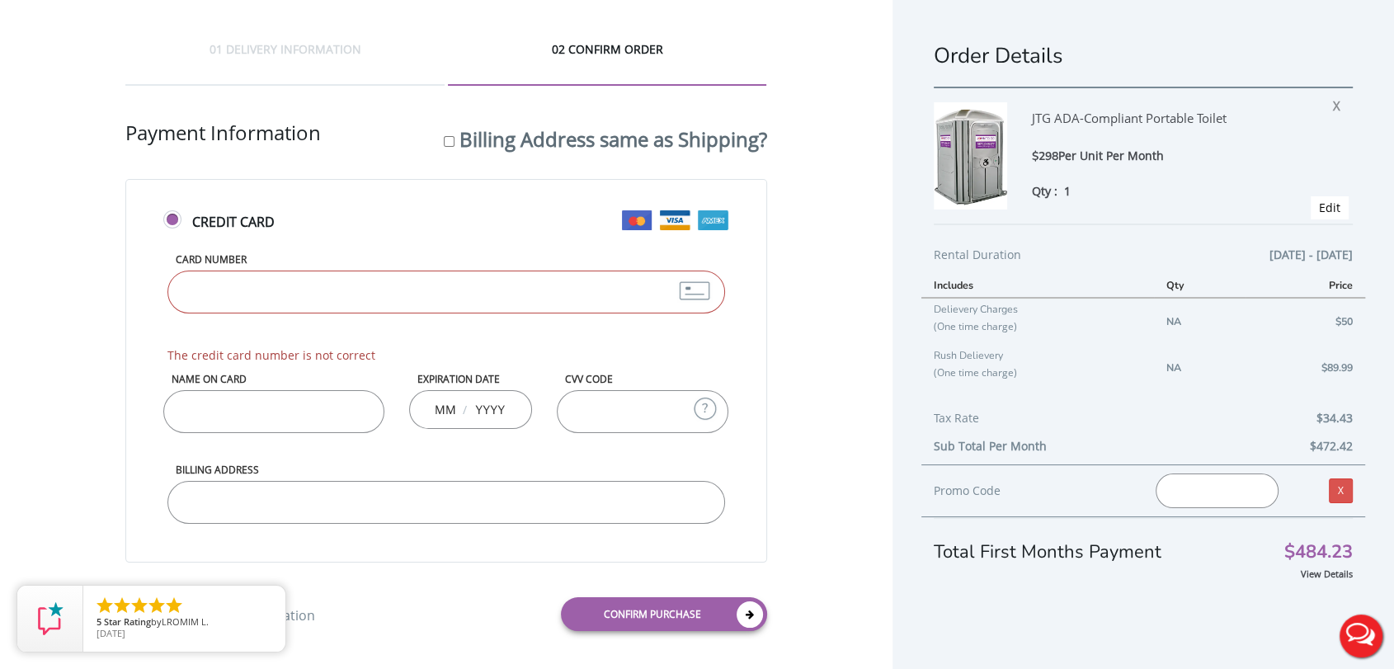
click at [310, 279] on input "Card Number" at bounding box center [445, 292] width 557 height 43
type input "[CREDIT_CARD_NUMBER]"
type input "[PERSON_NAME] St [PERSON_NAME]"
type input "10"
type input "2029"
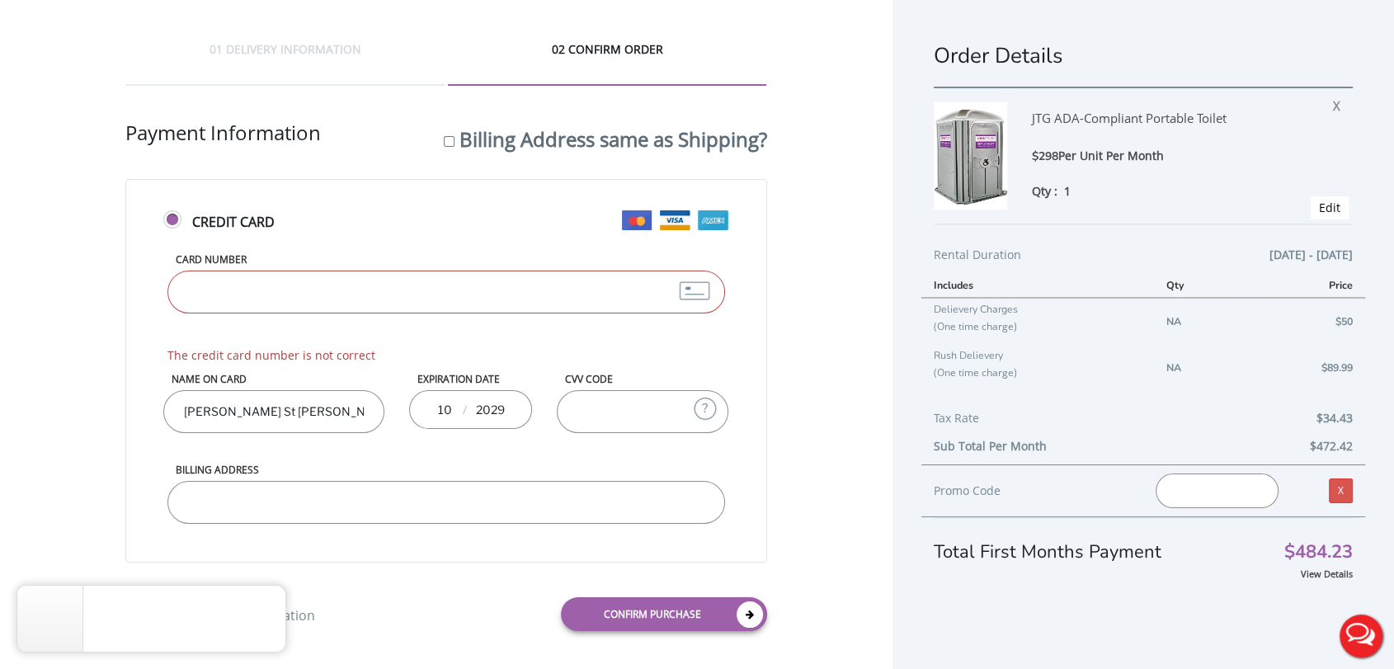
type input "002"
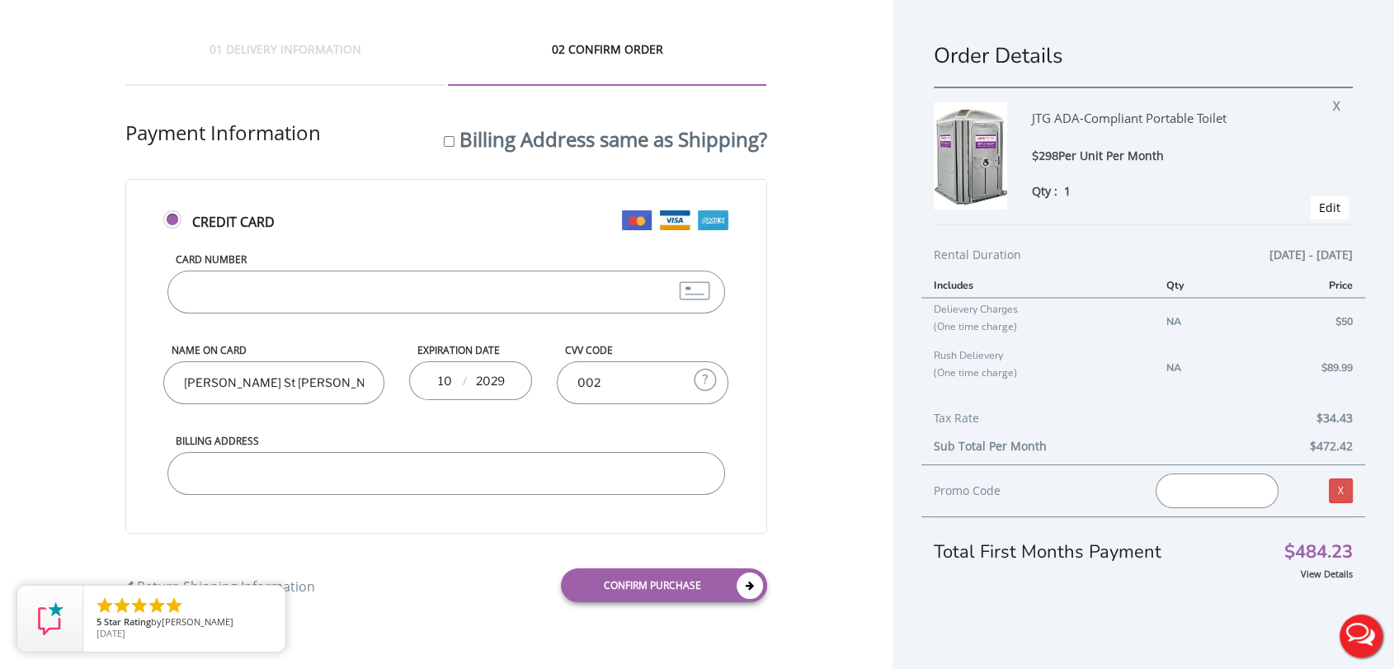
click at [398, 469] on input "Billing Address" at bounding box center [445, 473] width 557 height 43
type input "[STREET_ADDRESS]"
click at [672, 582] on link "Confirm purchase" at bounding box center [664, 585] width 206 height 34
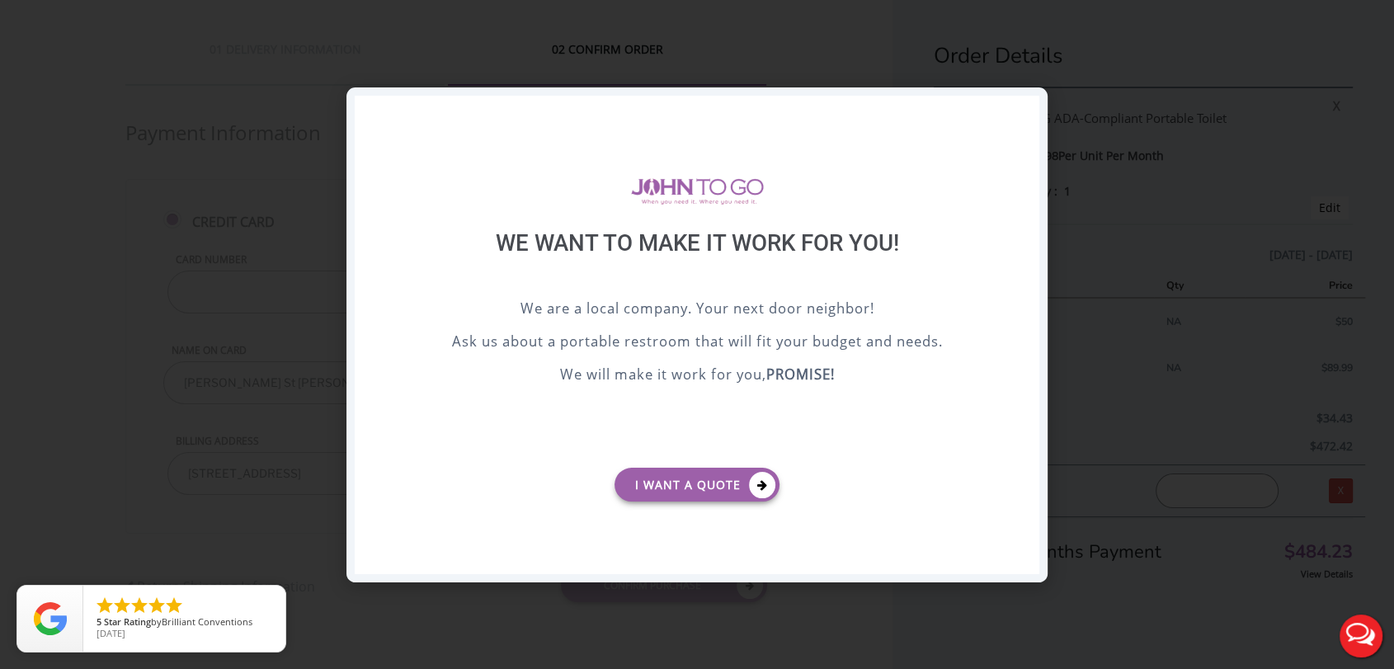
click at [1020, 116] on div "X" at bounding box center [1027, 110] width 26 height 28
